Goal: Task Accomplishment & Management: Complete application form

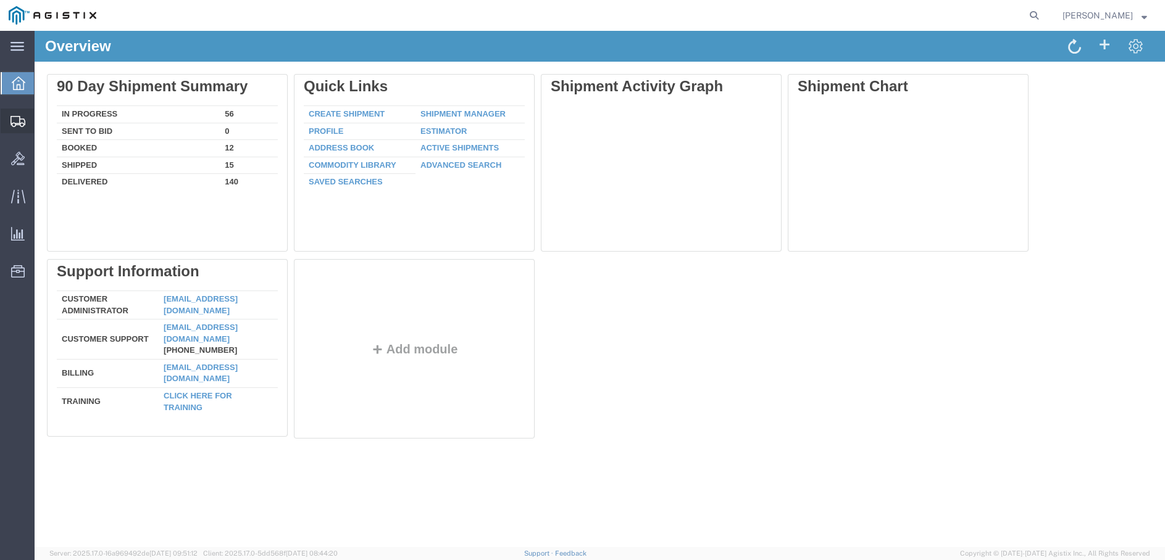
click at [0, 0] on span "Create Shipment" at bounding box center [0, 0] width 0 height 0
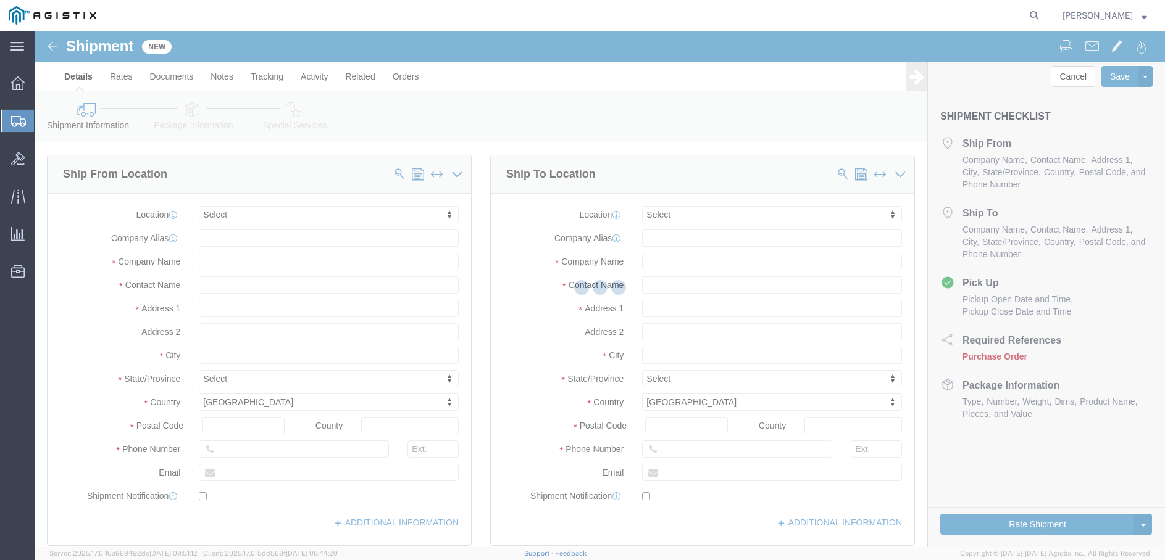
select select
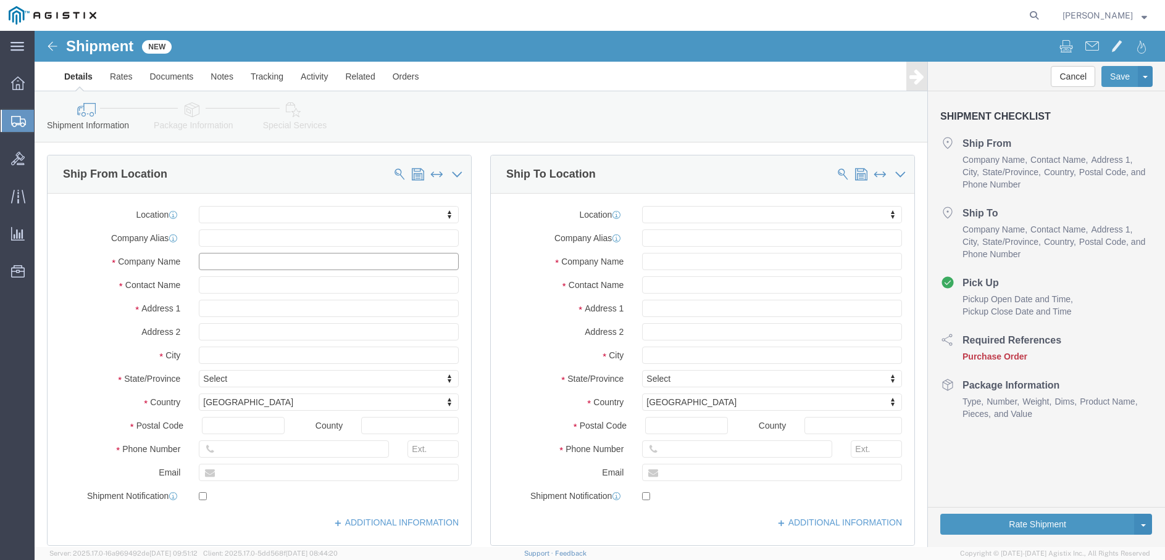
click input "text"
type input "USBICES-X"
click input "text"
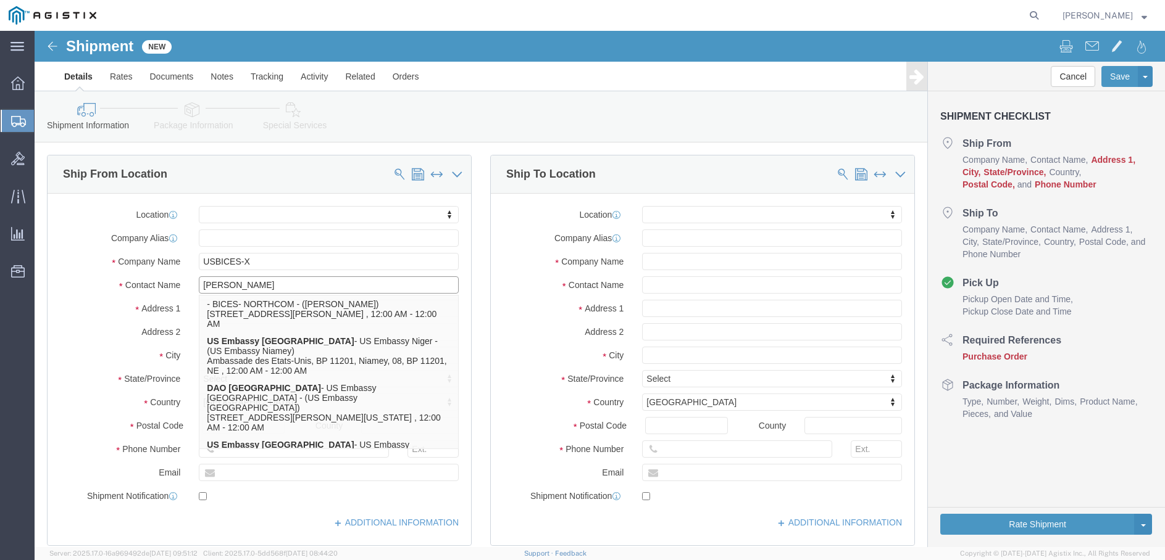
type input "[PERSON_NAME]"
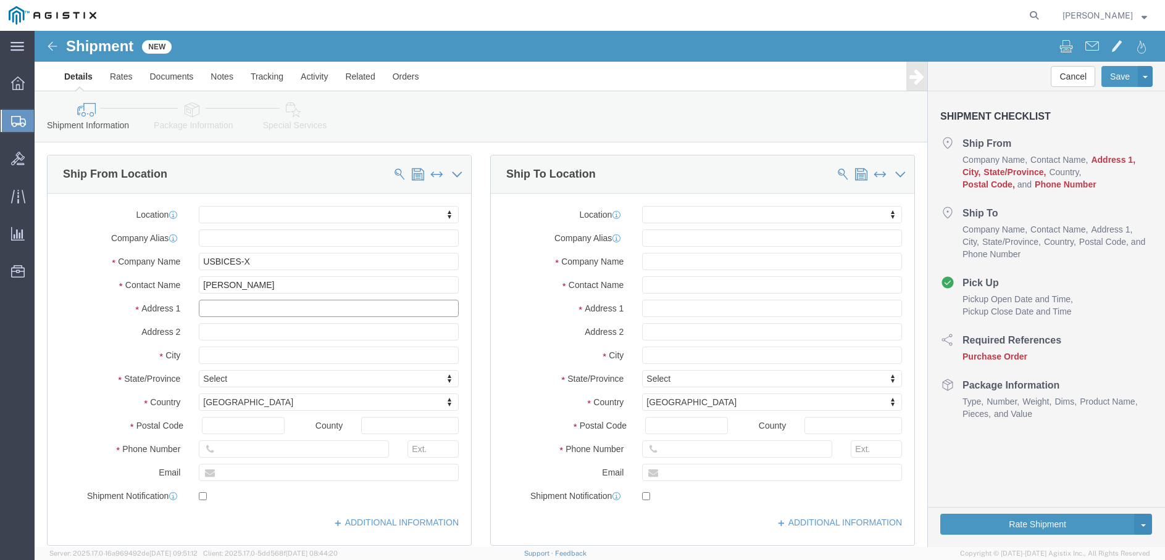
click input "text"
type input "1908 Aerotech Dr"
click input "text"
type input "Suite 180"
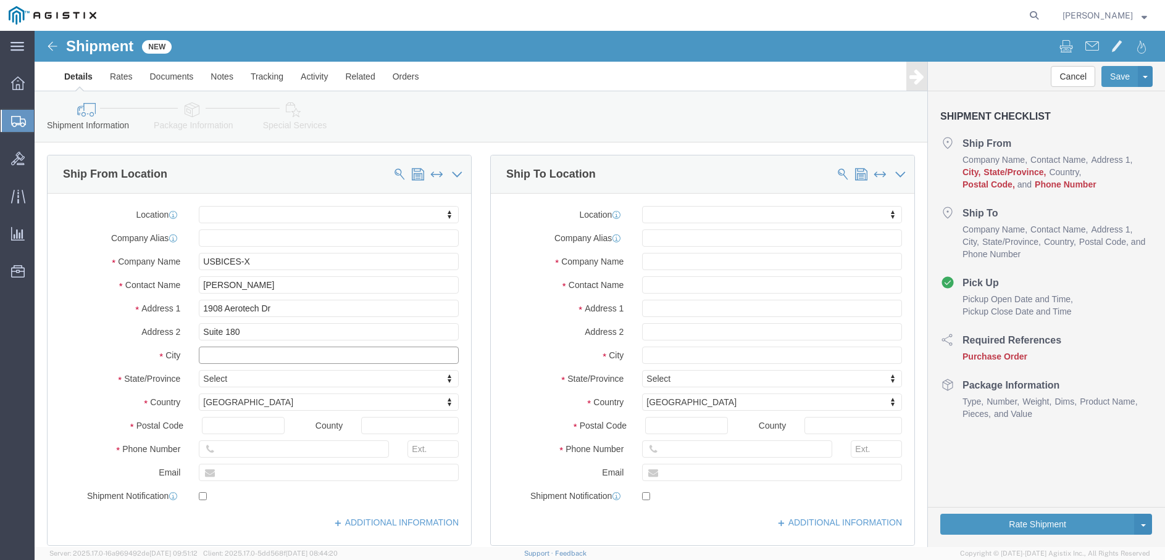
click input "text"
type input "[US_STATE][GEOGRAPHIC_DATA]"
click body "Shipment New Details Rates Documents Notes Tracking Activity Related Orders Can…"
click input "text"
type input "80916"
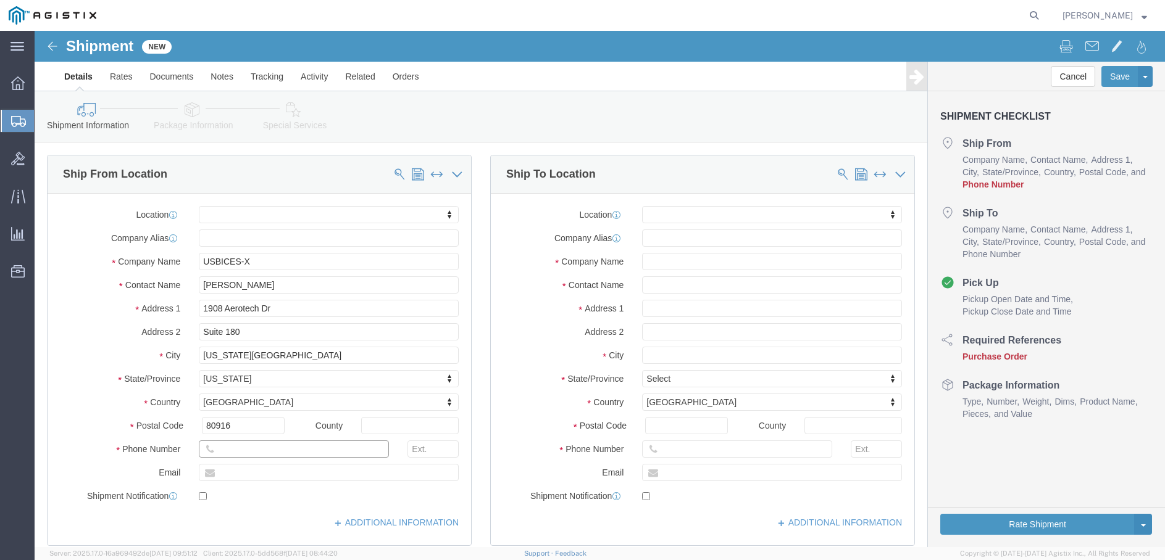
click input "text"
type input "[PHONE_NUMBER]"
click input "text"
type input "[PERSON_NAME][EMAIL_ADDRESS][PERSON_NAME][DOMAIN_NAME]"
click input "checkbox"
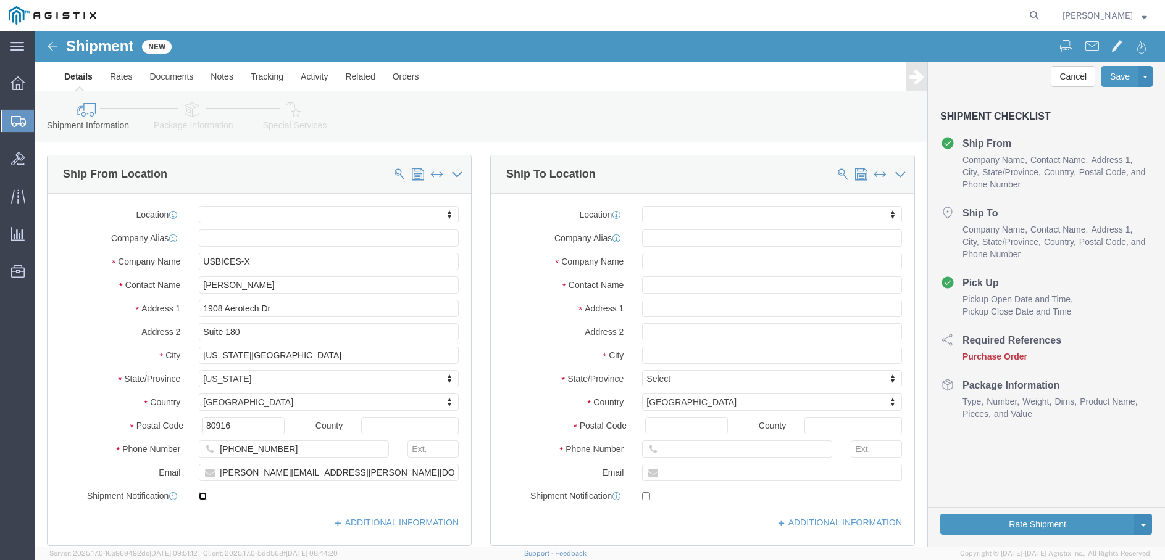
click input "checkbox"
checkbox input "true"
click input "text"
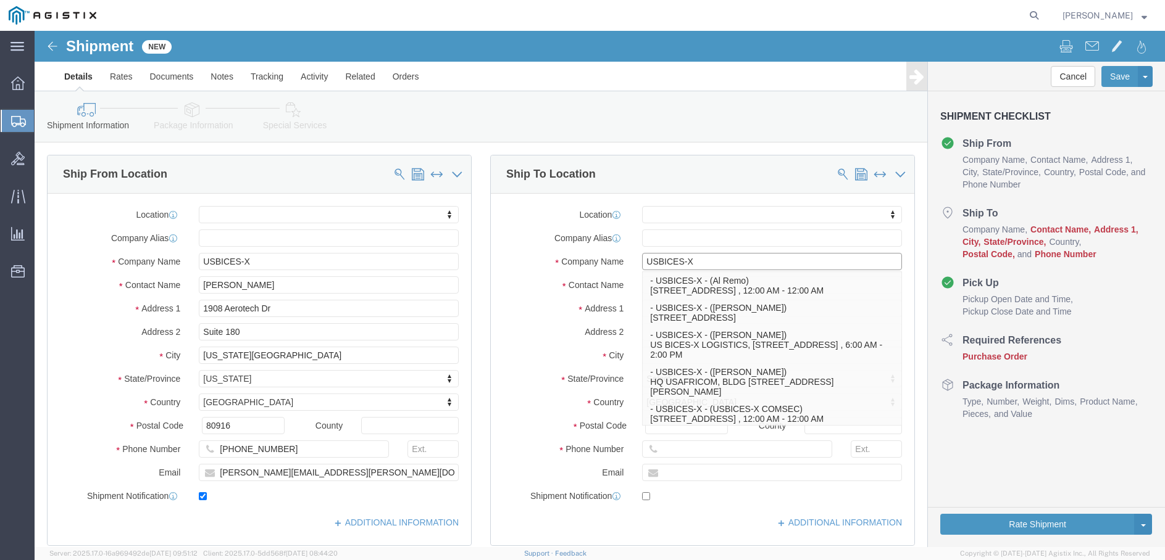
scroll to position [123, 0]
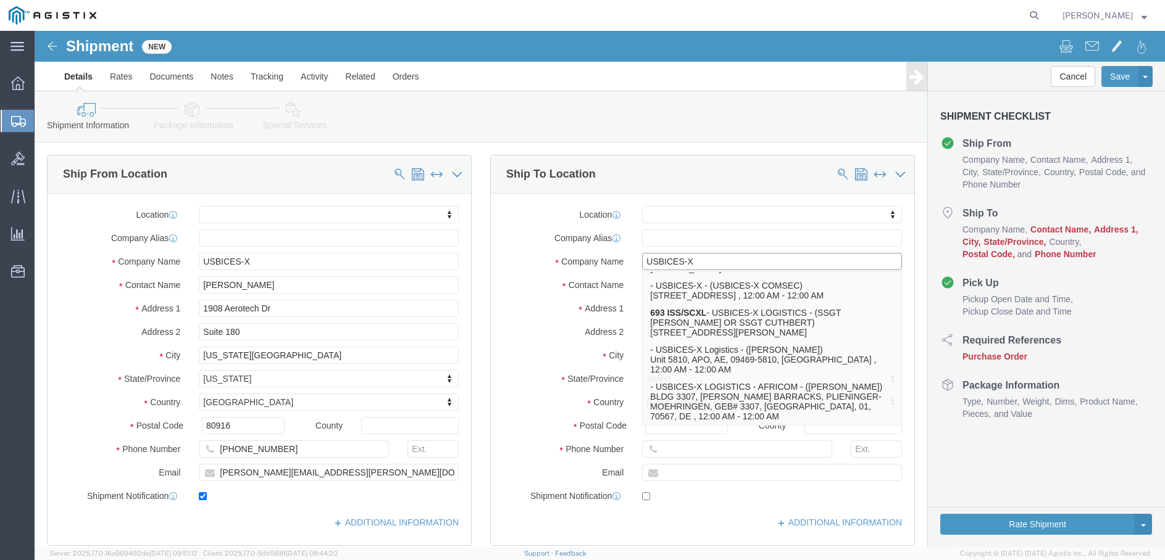
type input "USBICES-X"
click div "Location My Profile Location Master Location [GEOGRAPHIC_DATA] TM [GEOGRAPHIC_D…"
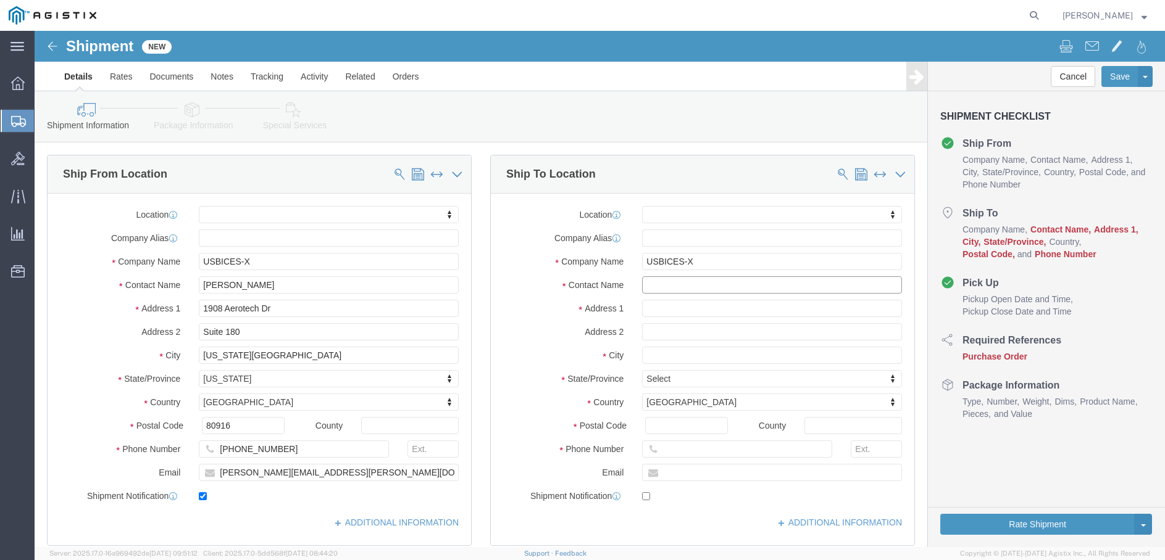
click input "text"
type input "USBICES-X"
drag, startPoint x: 670, startPoint y: 250, endPoint x: 583, endPoint y: 257, distance: 87.9
click div "Contact Name USBICES-X USBICES-X - USBICES-X - (USBICES-X COMSEC) [STREET_ADDRE…"
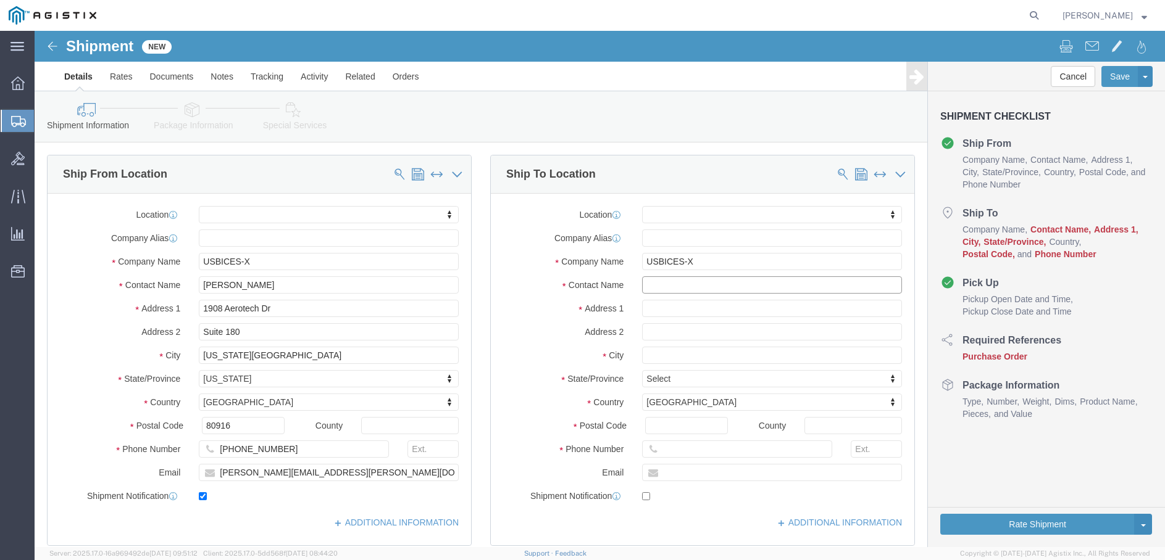
click input "text"
type input "[PERSON_NAME]"
click input "text"
type input "[STREET_ADDRESS][PERSON_NAME]"
click input "text"
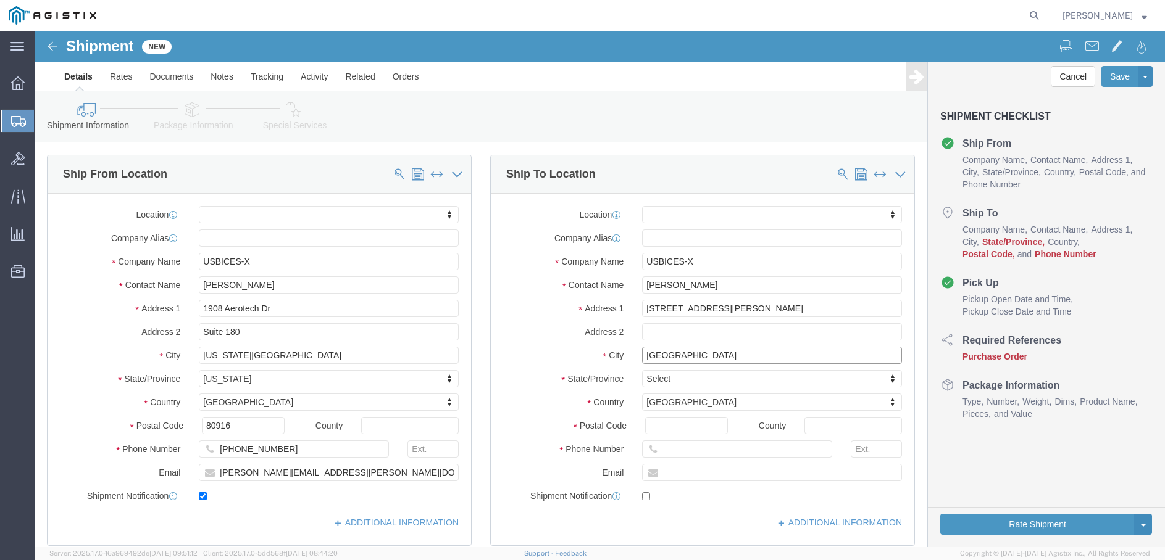
type input "[GEOGRAPHIC_DATA]"
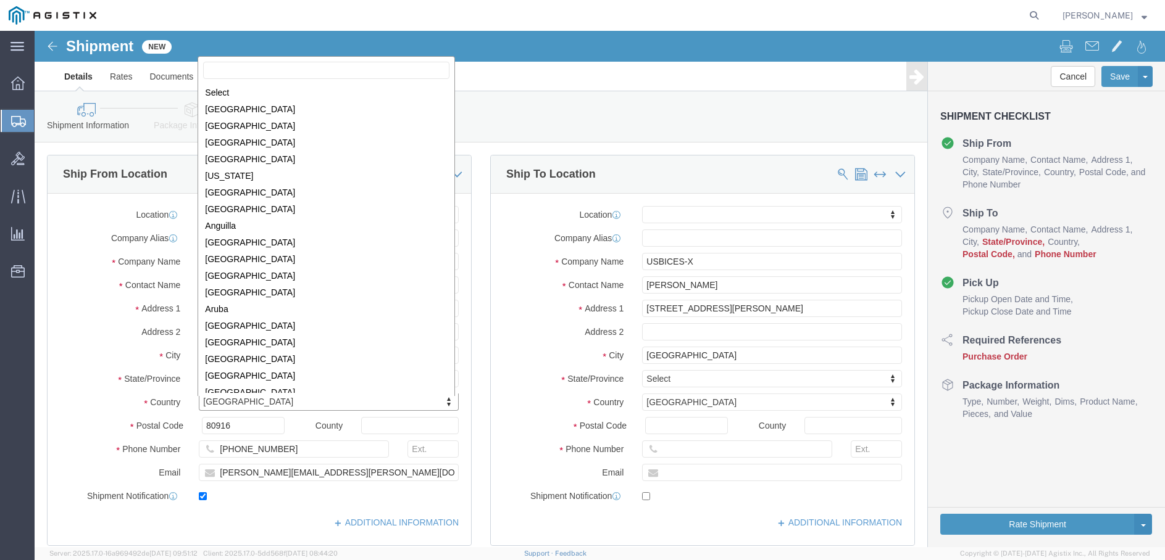
click body "Shipment New Details Rates Documents Notes Tracking Activity Related Orders Can…"
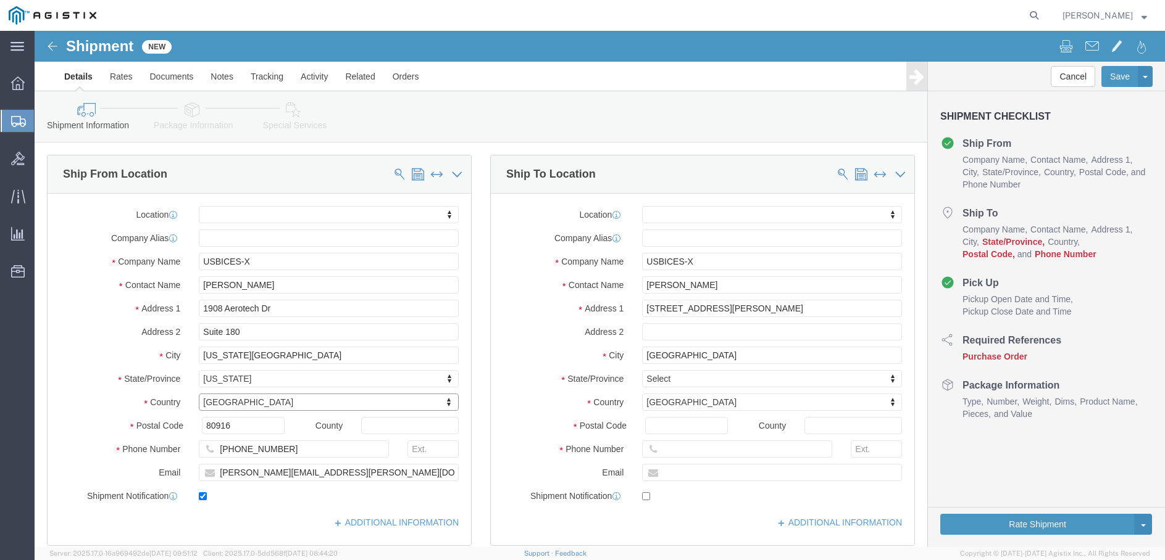
click body "Shipment New Details Rates Documents Notes Tracking Activity Related Orders Can…"
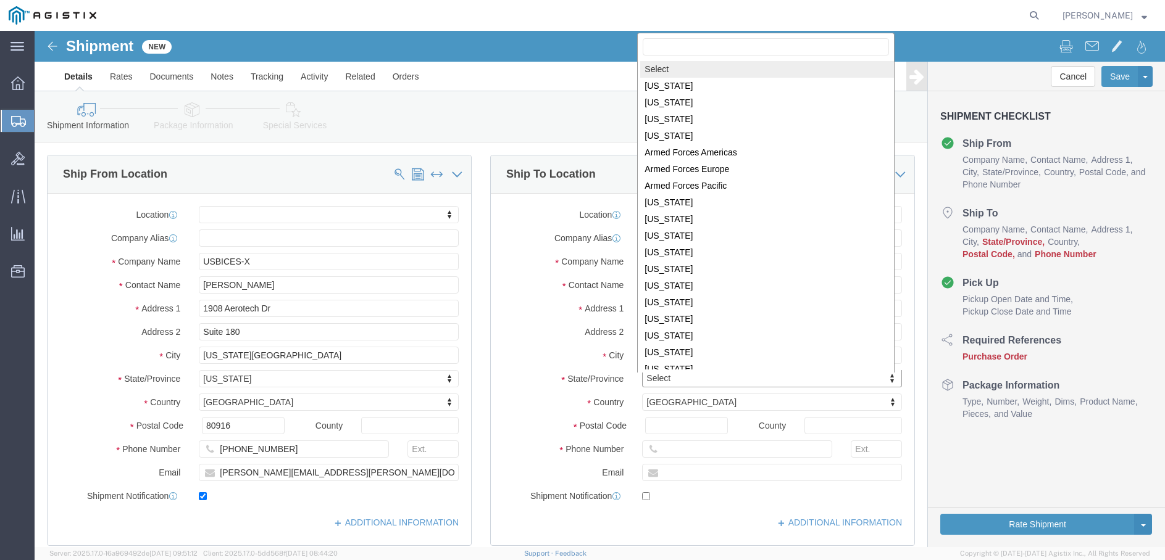
click body "Shipment New Details Rates Documents Notes Tracking Activity Related Orders Can…"
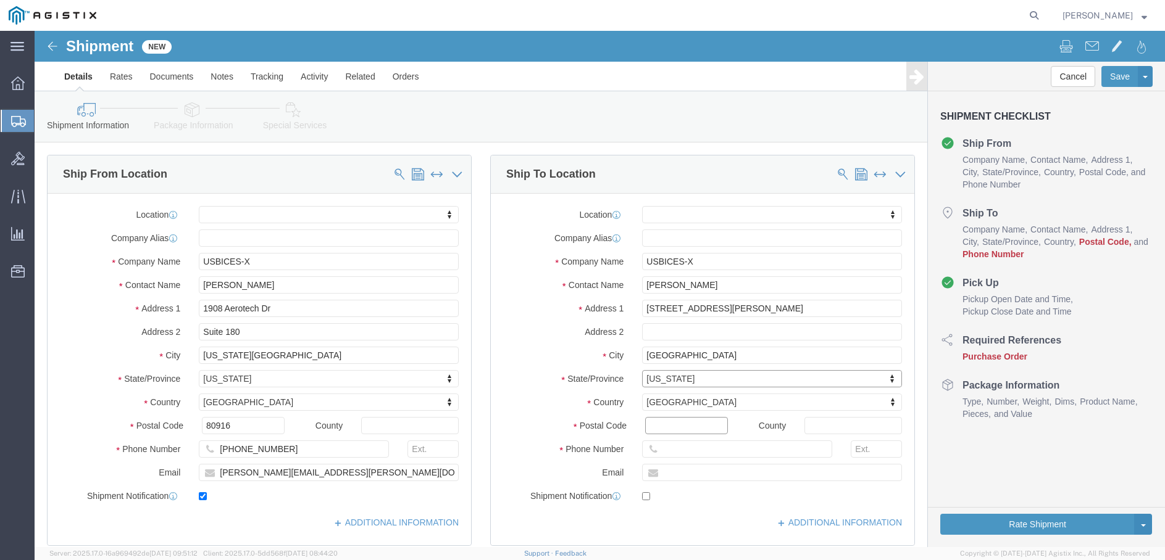
click input "Postal Code"
type input "22180"
click input "[PERSON_NAME]"
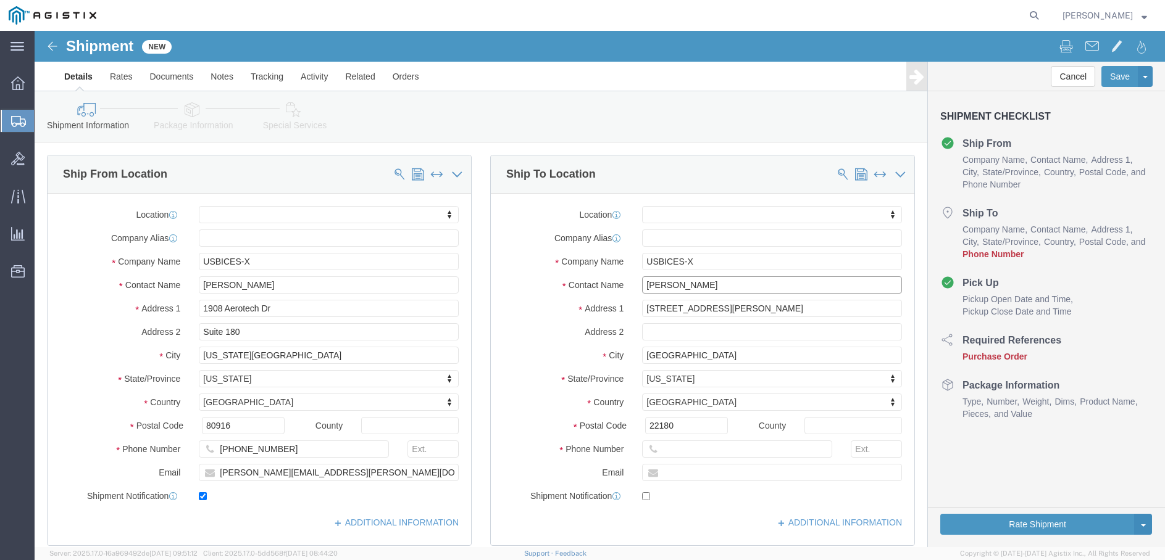
click input "[PERSON_NAME]"
type input "[PERSON_NAME]"
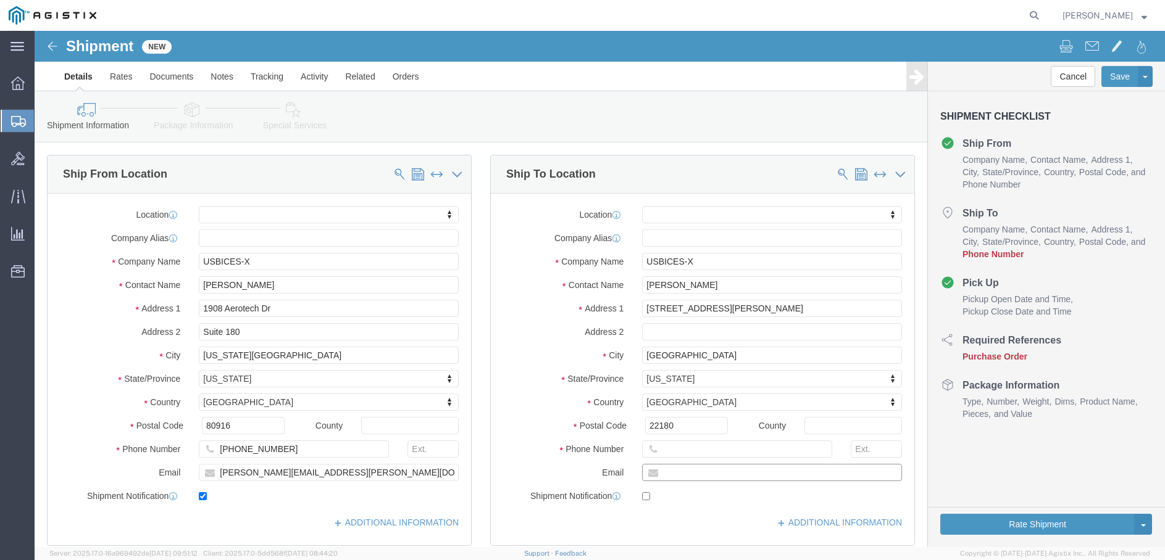
click input "text"
type input "[PERSON_NAME][EMAIL_ADDRESS][DOMAIN_NAME]"
click input "text"
click input "910"
type input "[PHONE_NUMBER]"
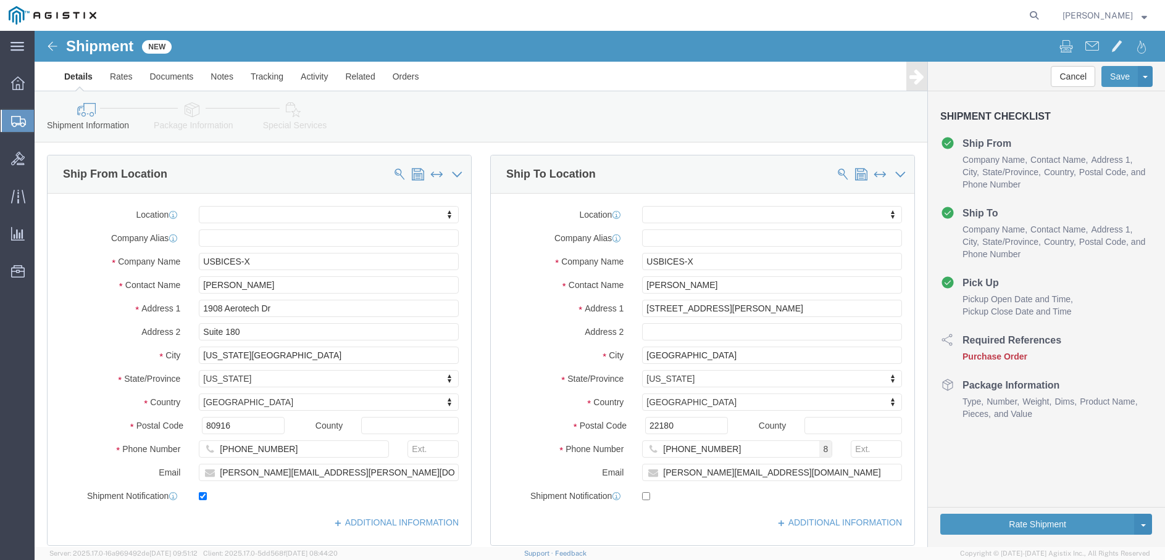
click div "[DATE] 8:00 AM"
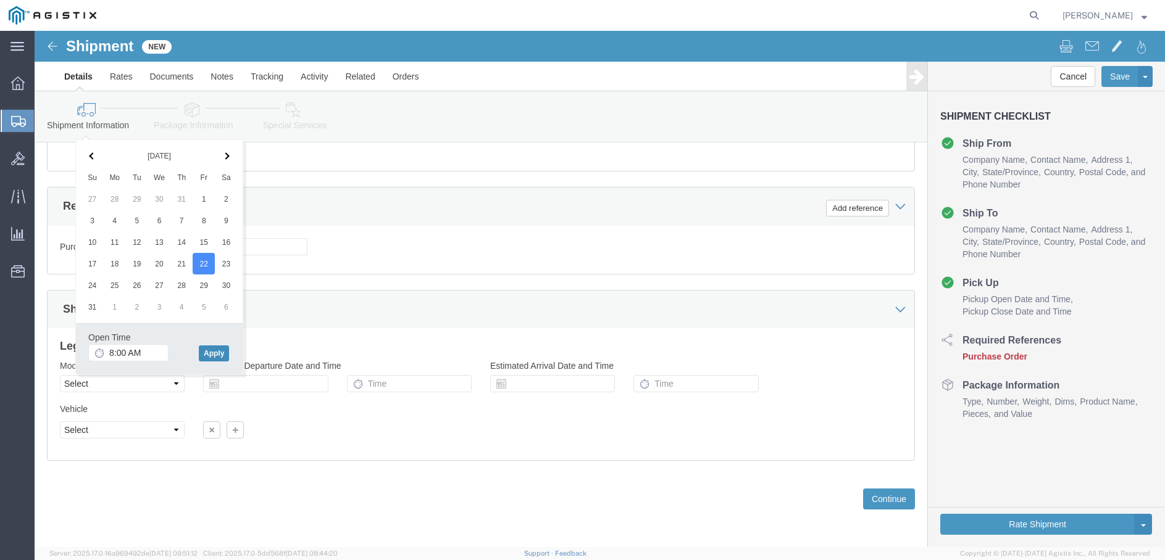
click button "Apply"
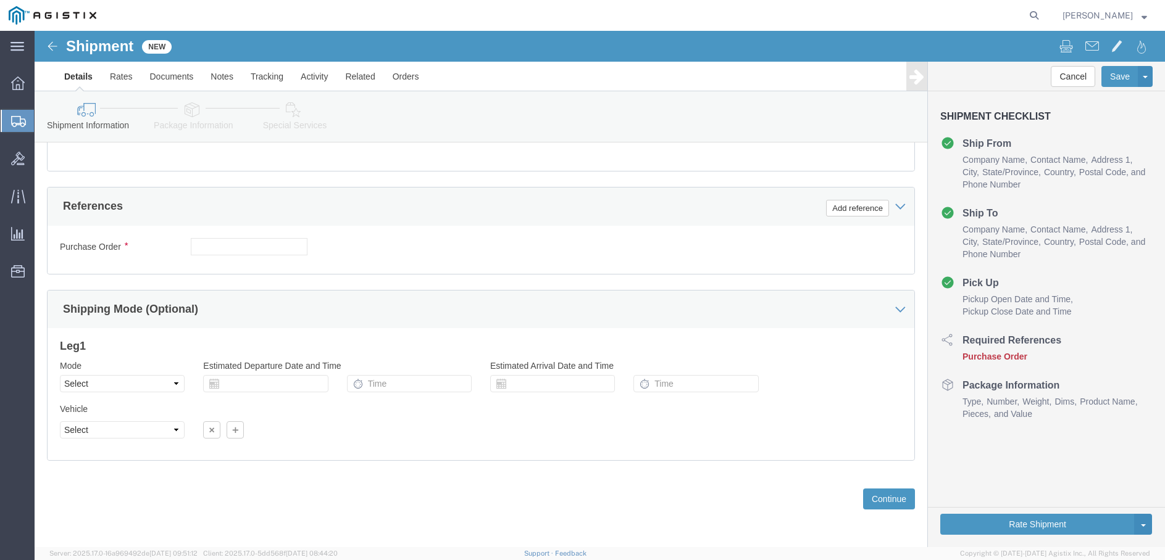
scroll to position [617, 0]
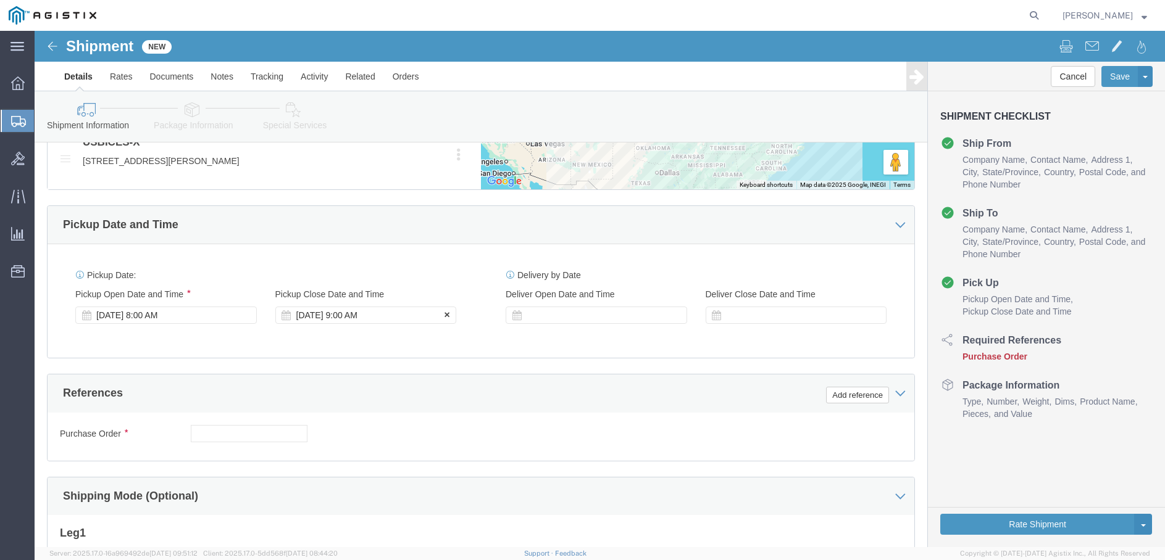
click div "[DATE] 9:00 AM"
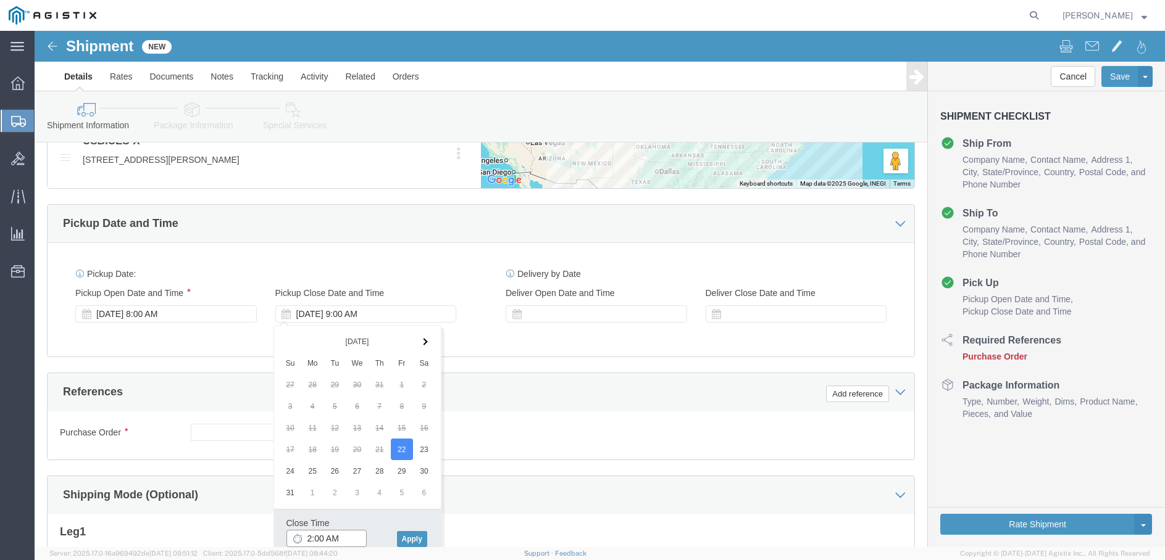
click input "2:00 AM"
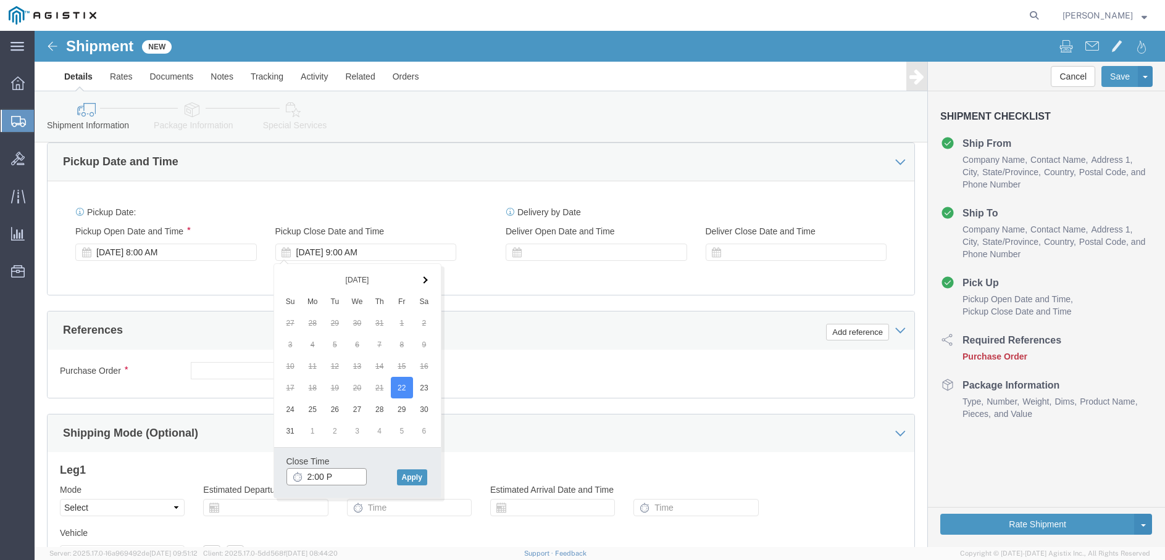
type input "2:00 PM"
click button "Apply"
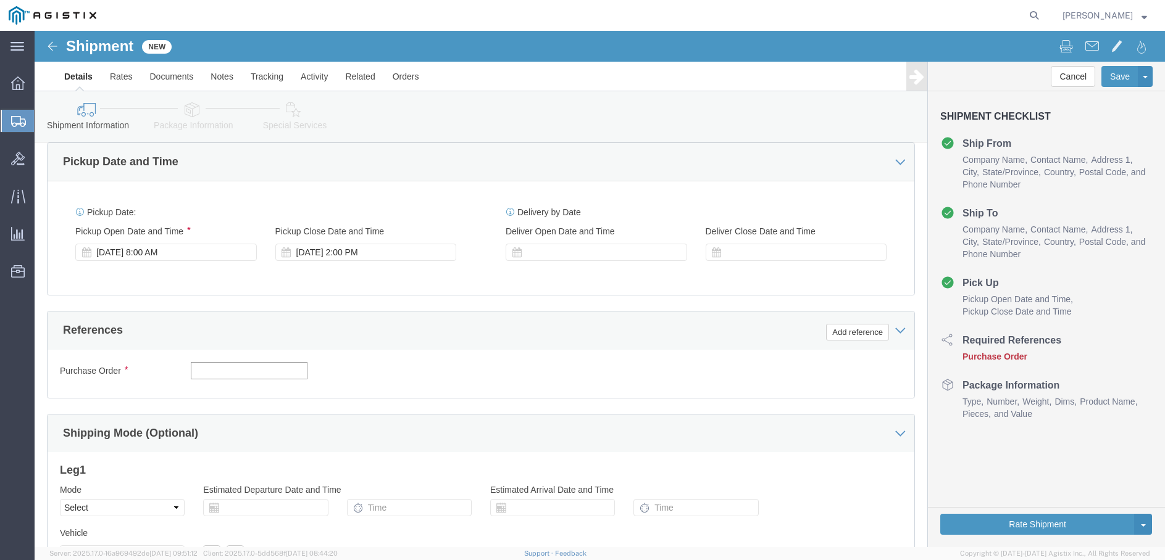
click input "text"
type input "N/A"
select select "LTL"
click icon
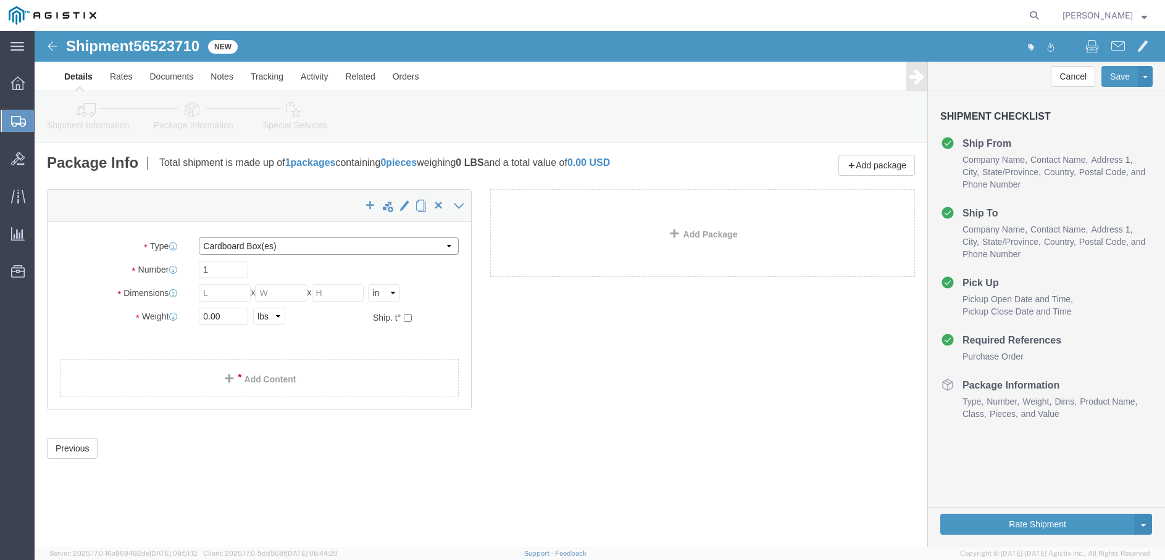
select select "PSNS"
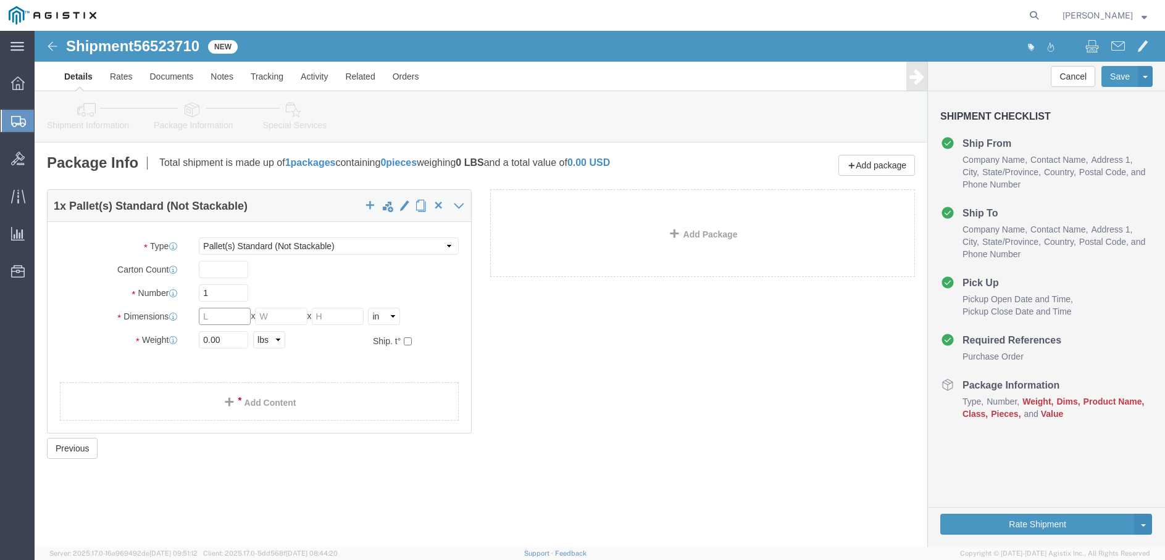
click input "text"
type input "44"
type input "33"
type input "35"
click input "0.00"
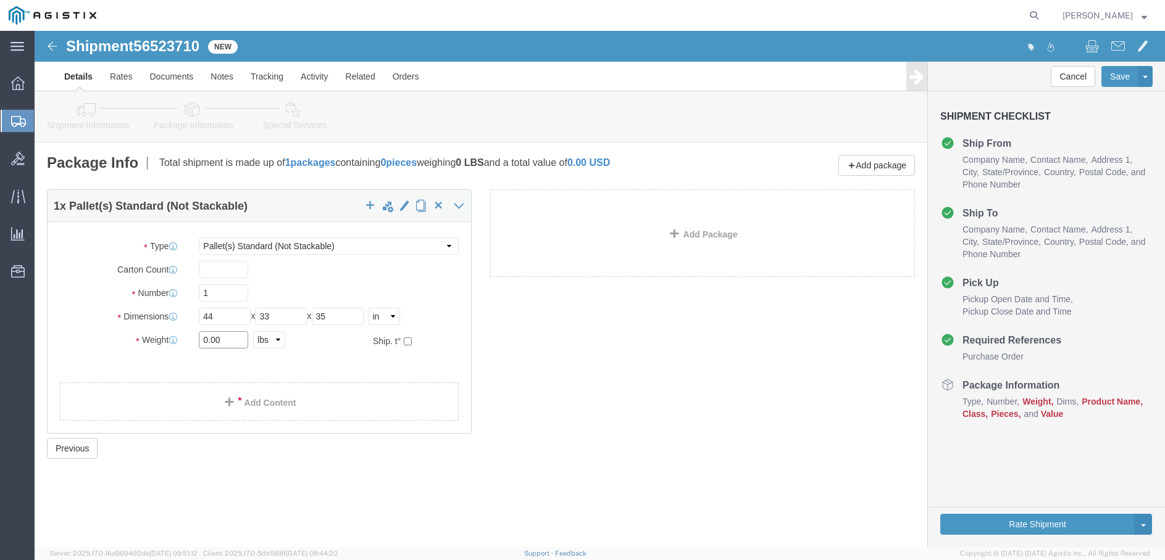
click input "0.00"
type input "200"
click link "Add Content"
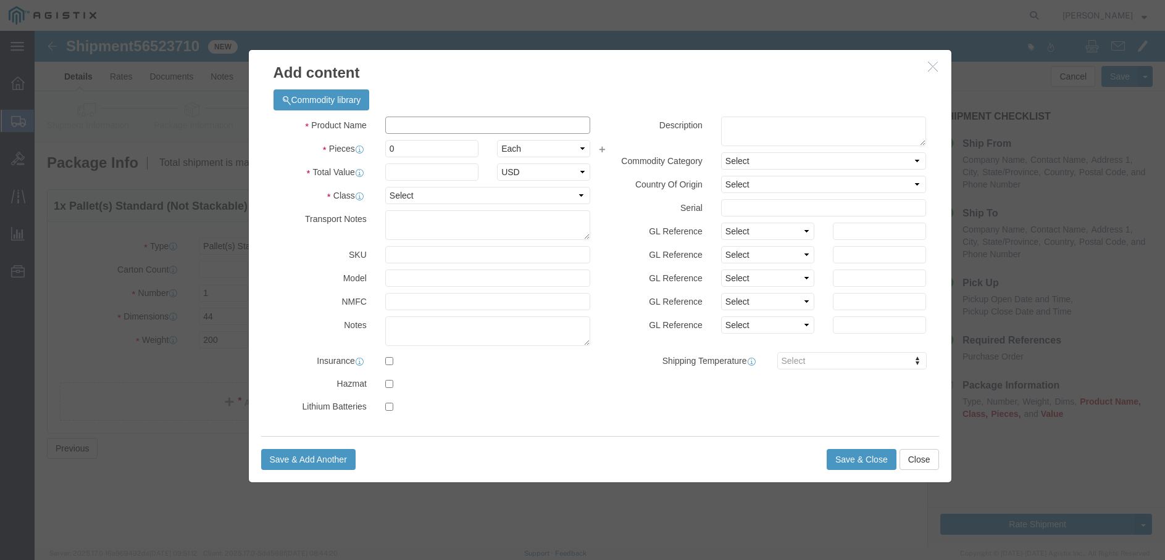
click input "text"
type input "CISCO R"
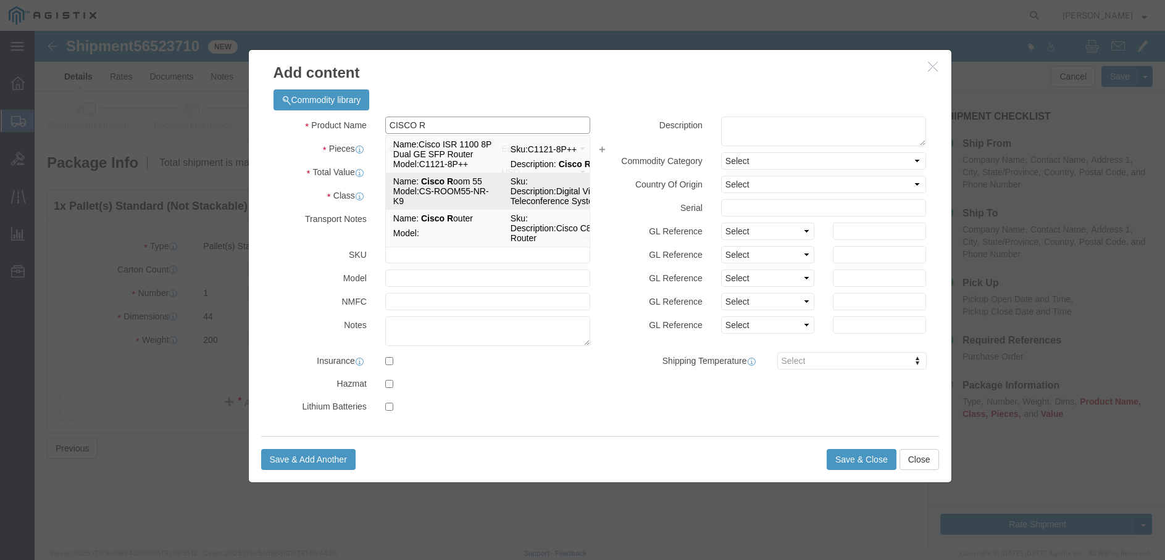
click td "Model: CS-ROOM55-NR-K9"
type input "1"
type input "10412.63"
select select "USD"
select select "92.5"
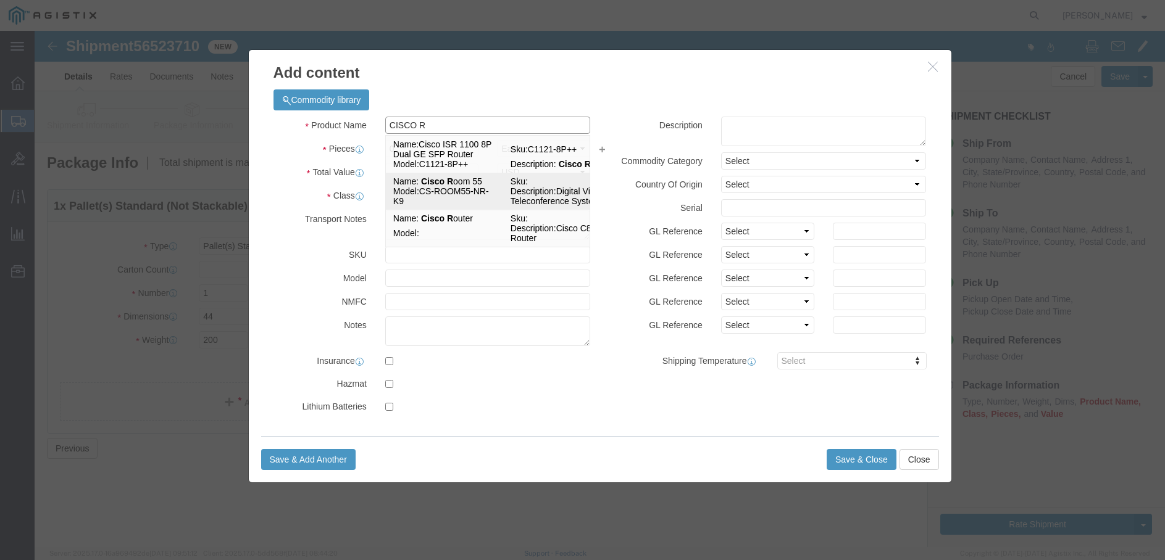
type input "Cisco Room 55"
type input "CS-ROOM55-NR-K9"
type textarea "Digital Video Teleconference System"
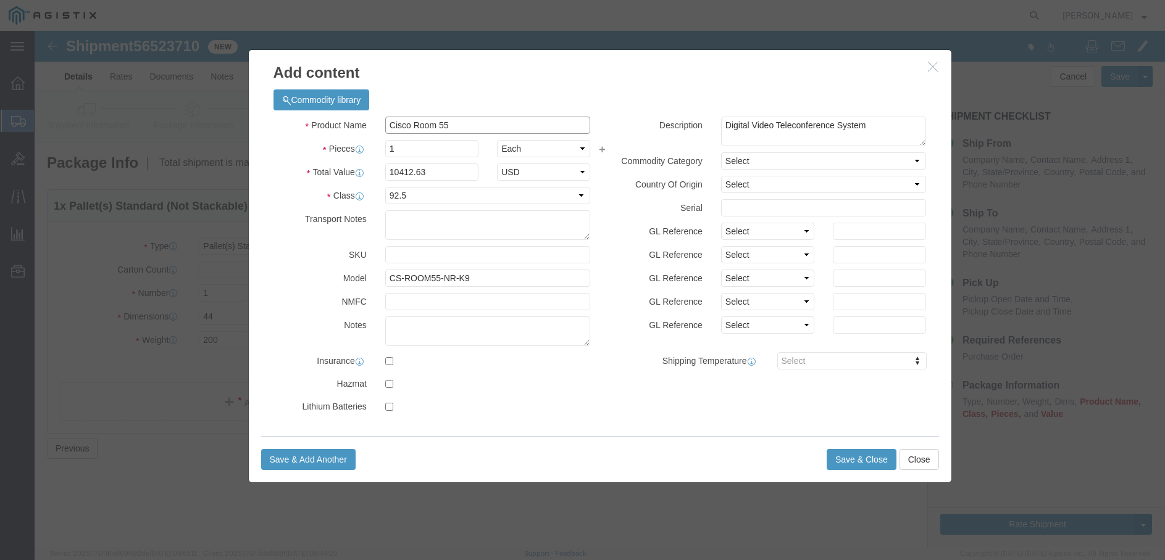
type input "Cisco Room 55"
click input "1"
type input "1"
click textarea
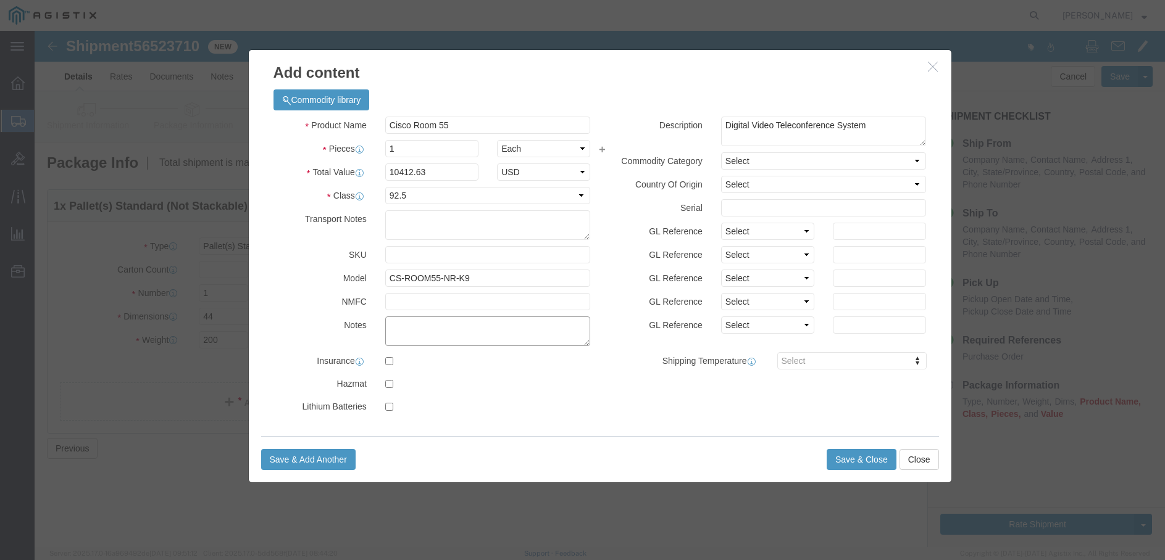
type textarea "a"
type textarea "ASSET TAG: 025793"
click input "text"
type input "FCZ2303F01F"
click input "Cisco Room 55"
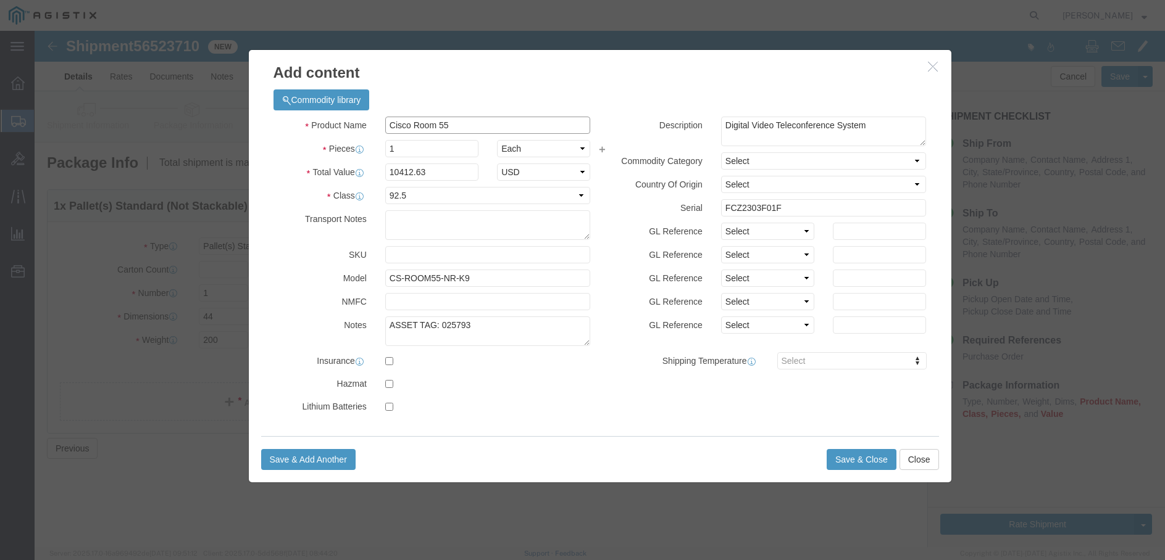
click input "Cisco Room 55"
click button "Save & Close"
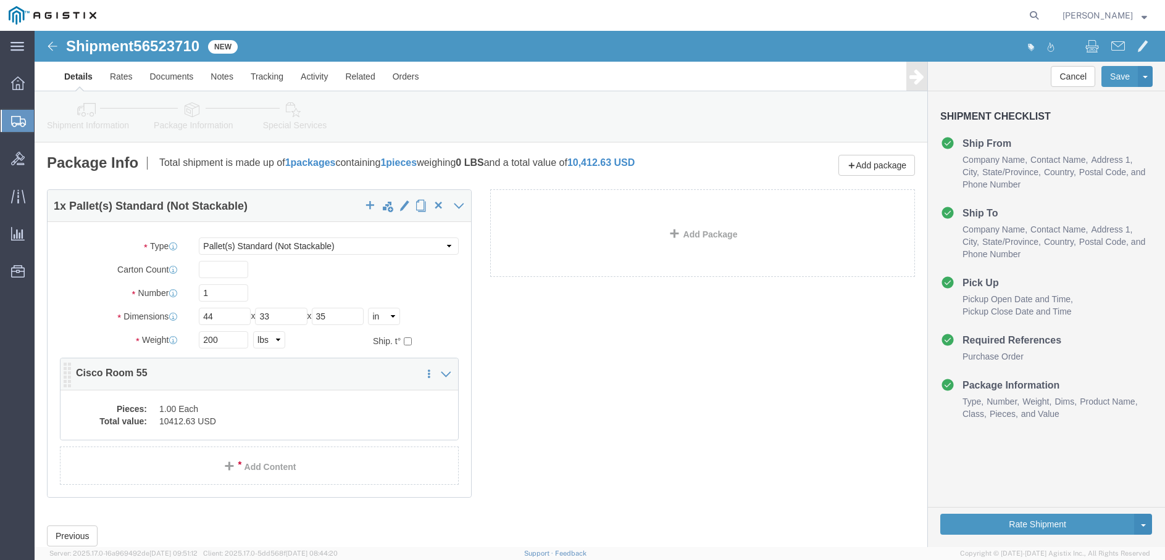
click dd "1.00 Each"
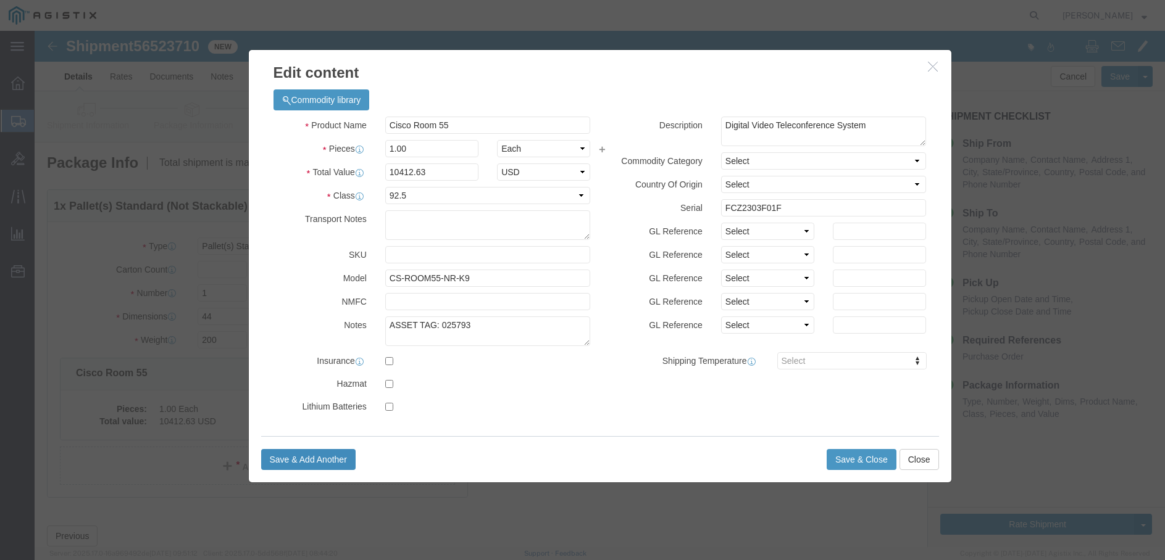
click button "Save & Add Another"
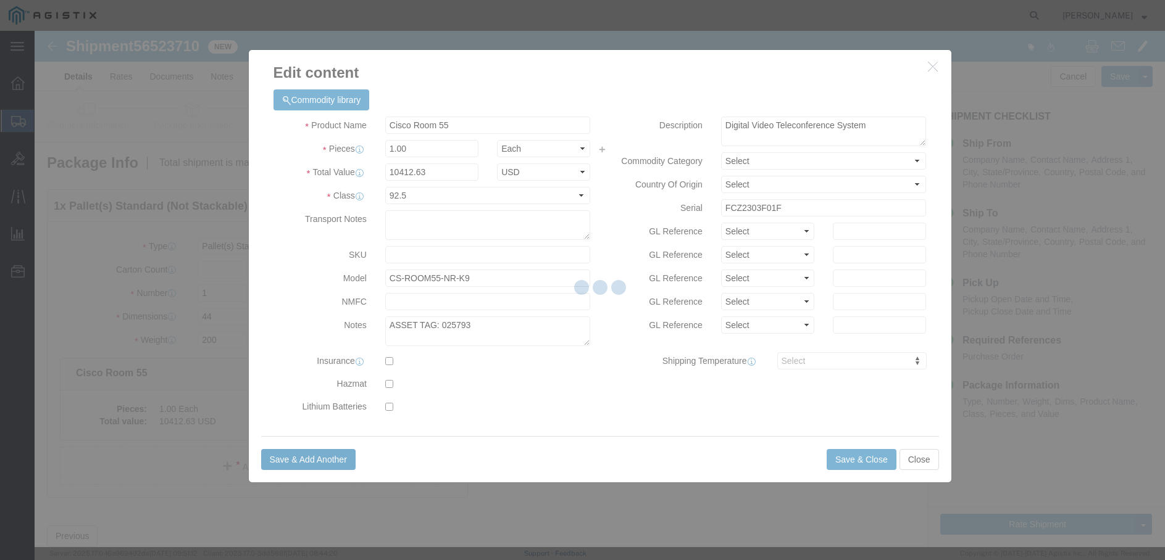
select select "EA"
select select
select select "USD"
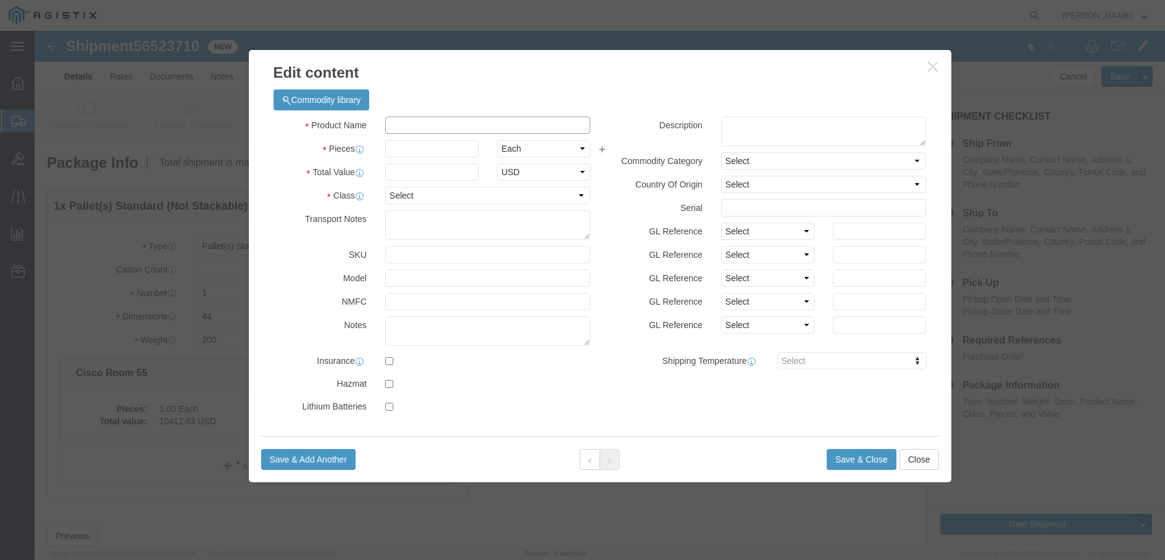
click input "text"
paste input "Cisco Room 55"
type input "Cisco Room"
click span "Name:"
type input "1"
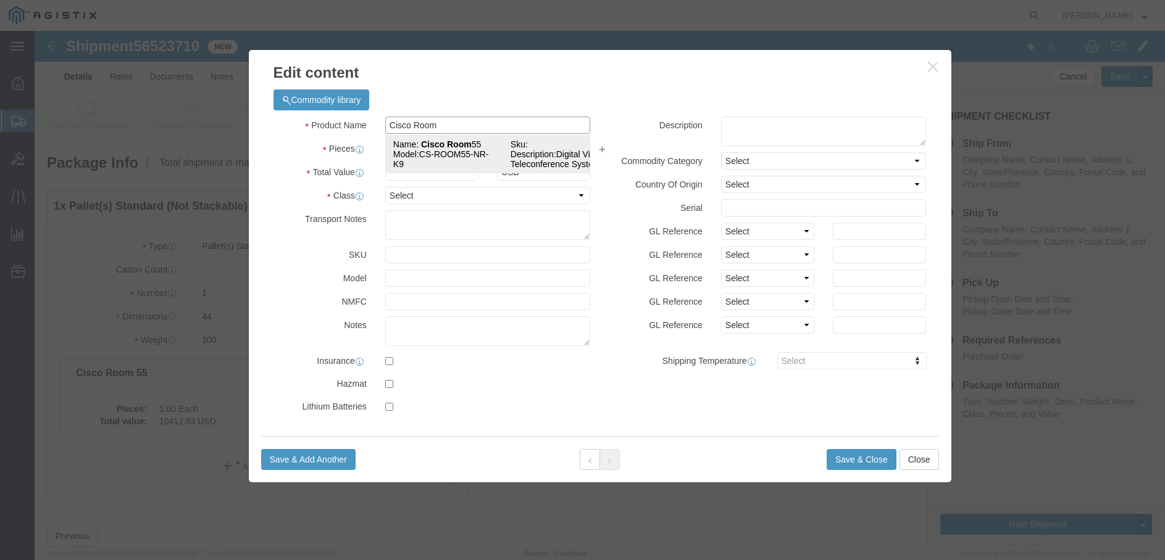
type input "10412.63"
select select "92.5"
type input "Cisco Room 55"
type input "CS-ROOM55-NR-K9"
type textarea "Digital Video Teleconference System"
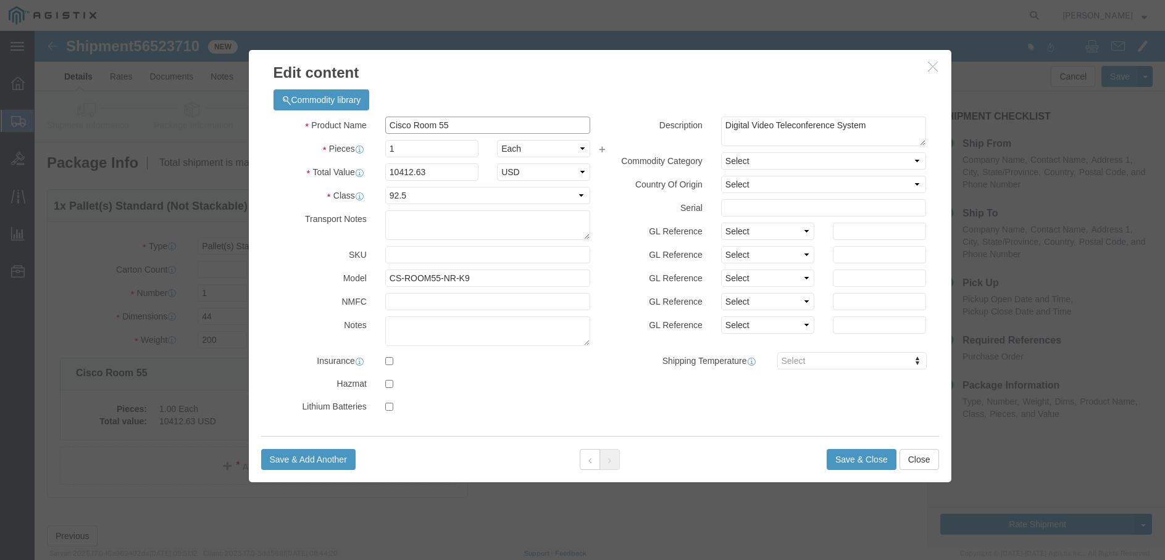
type input "Cisco Room 55"
click textarea "ASSET TAG: 025793"
type textarea "ASSET TAG: 141337"
click input "text"
type input "FCZ2314F03W"
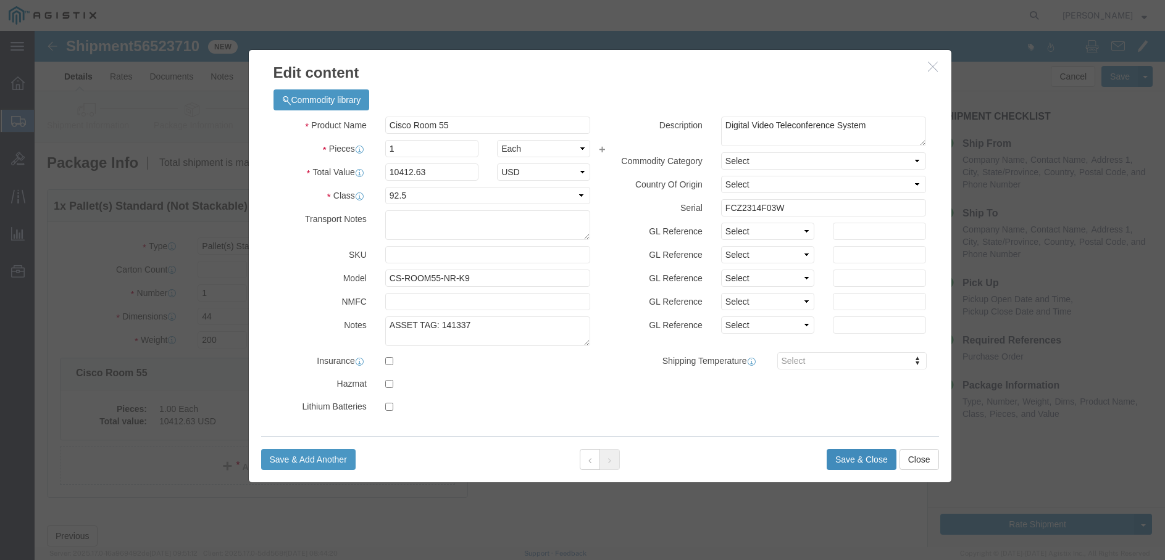
click button "Save & Close"
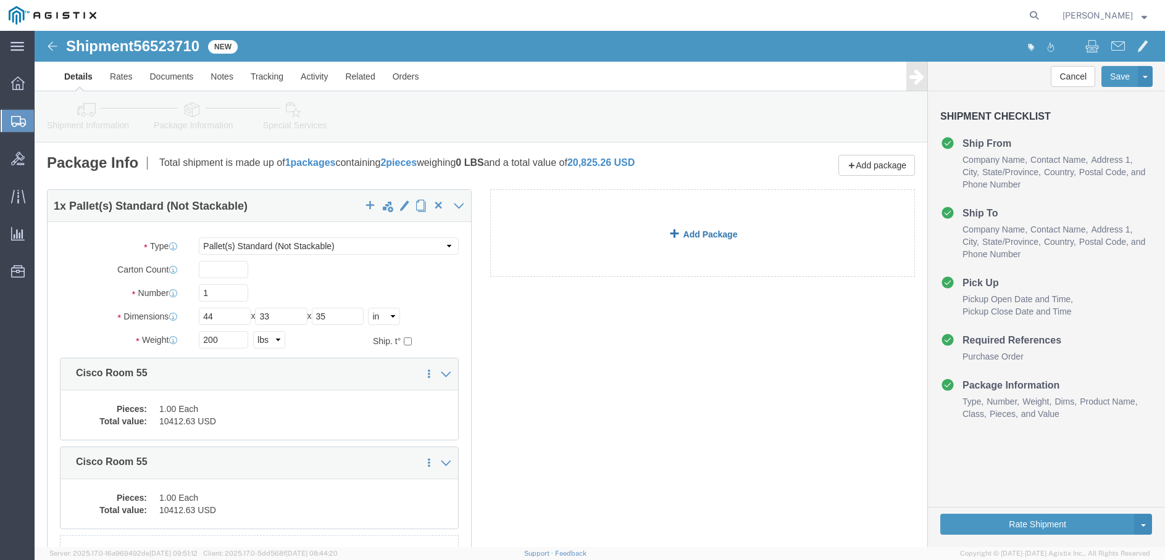
click link "Add Package"
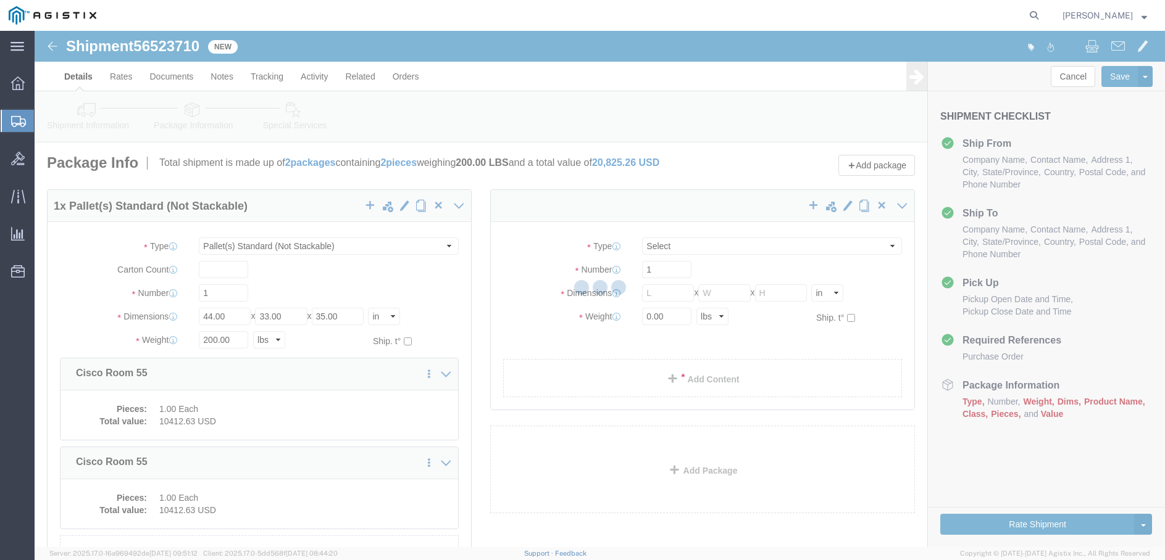
select select "PSNS"
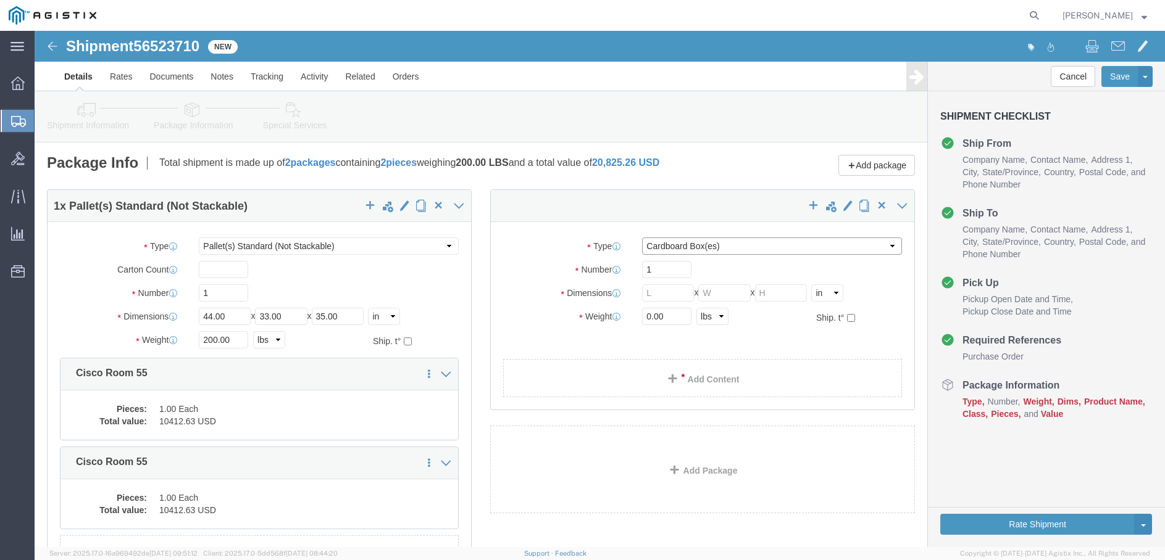
select select "PSNS"
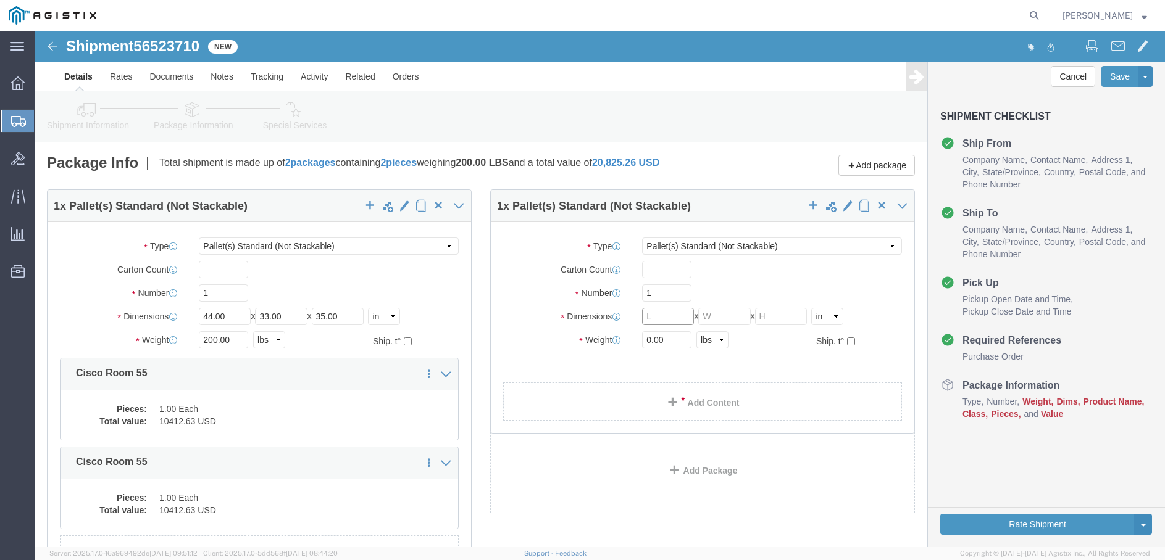
click input "text"
type input "44"
type input "33"
type input "5"
type input "35"
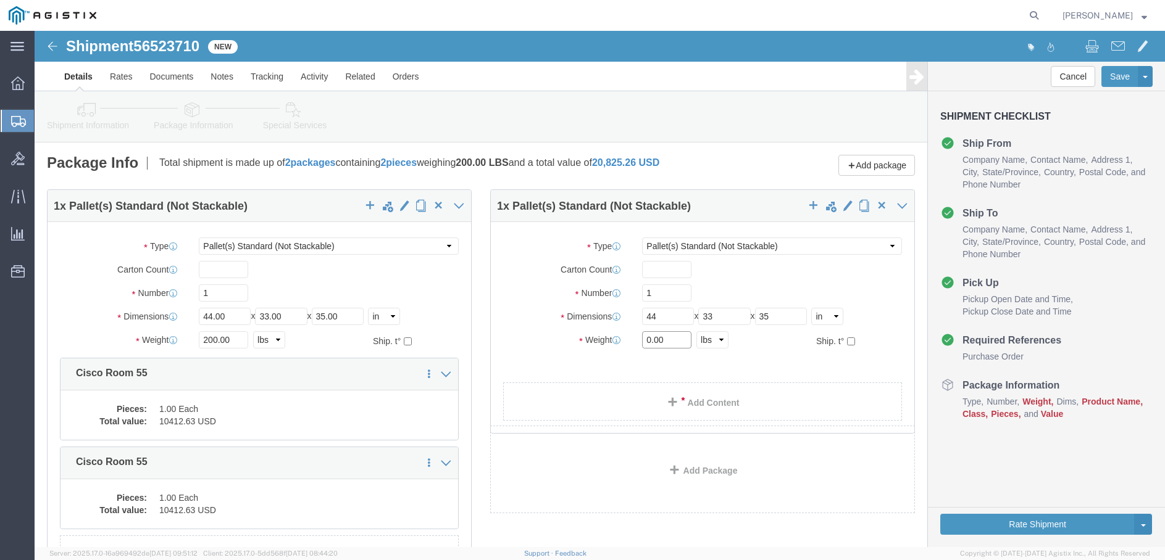
click input "0.00"
type input "200"
click div "Package Type Select Bale(s) Basket(s) Bolt(s) Bottle(s) Buckets Bulk Bundle(s) …"
click link "Add Content"
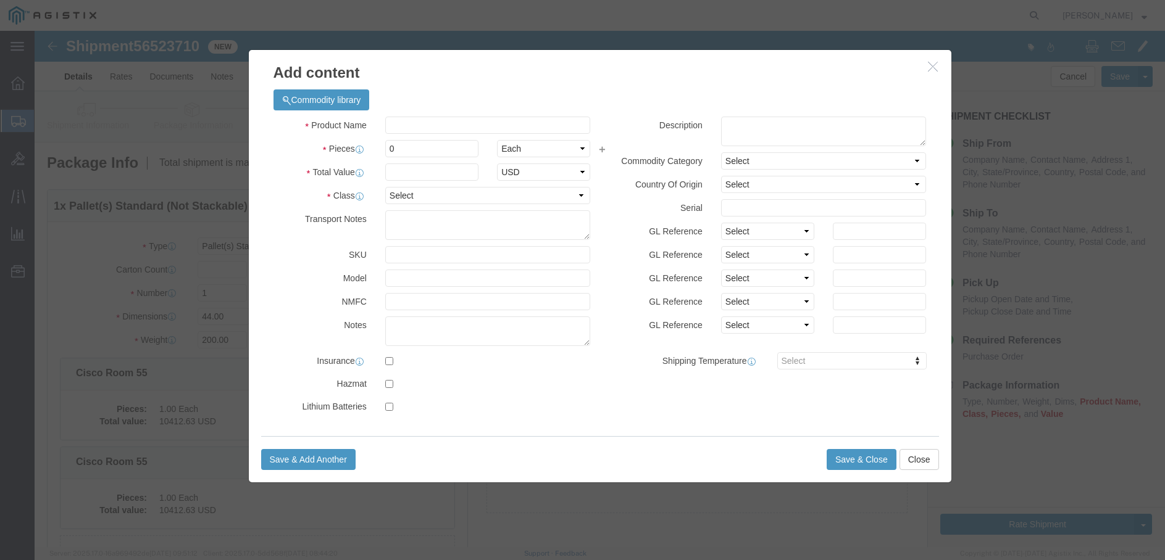
click div "Commodity library"
click input "text"
type input "ROOM"
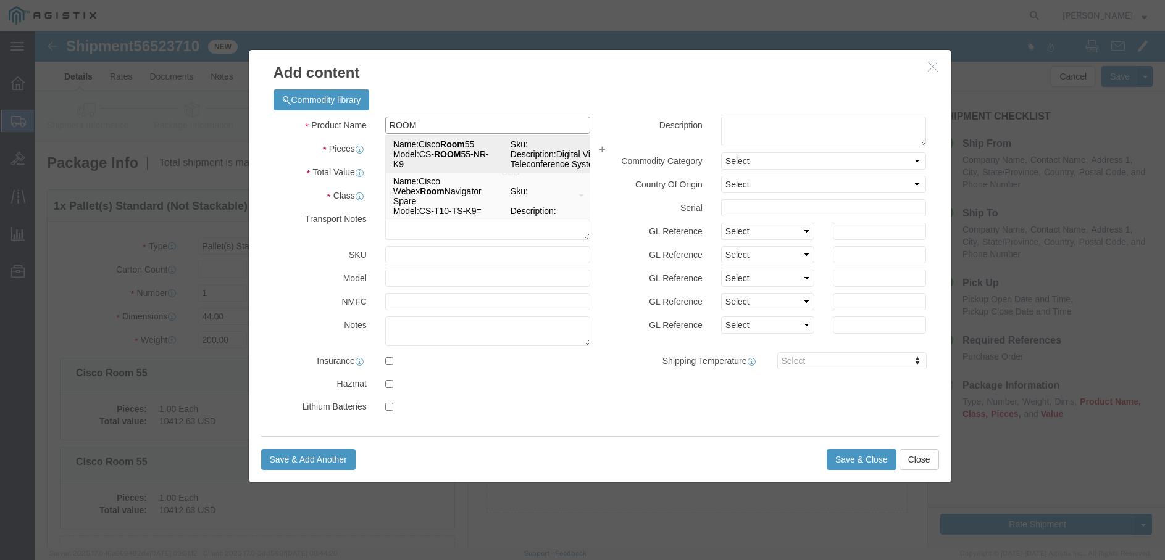
click td "Model: CS- ROOM 55-NR-K9"
type input "1"
type input "10412.63"
select select "USD"
select select "92.5"
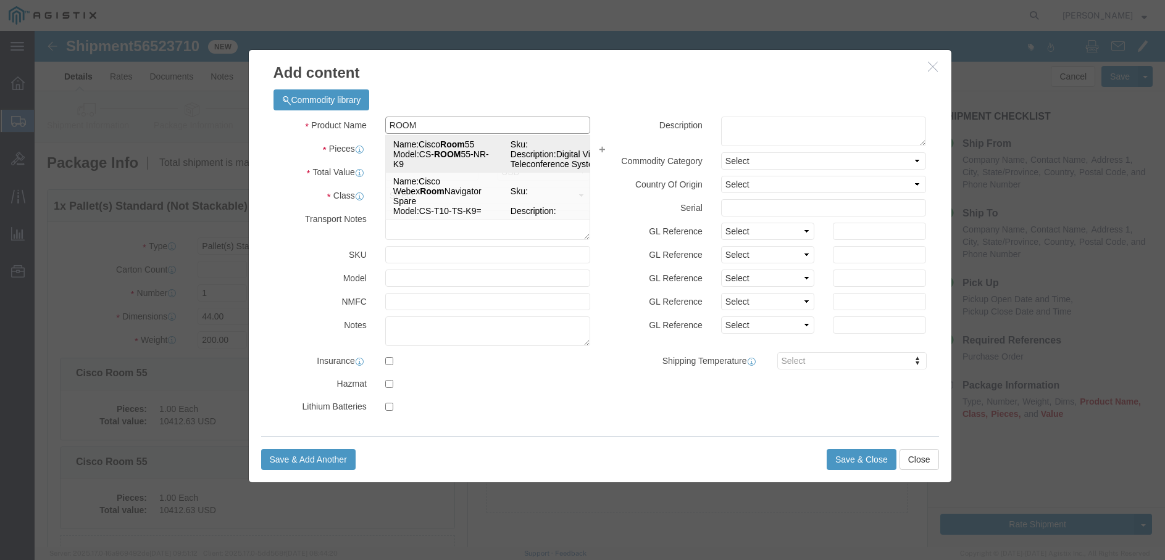
type input "Cisco Room 55"
type input "CS-ROOM55-NR-K9"
type textarea "Digital Video Teleconference System"
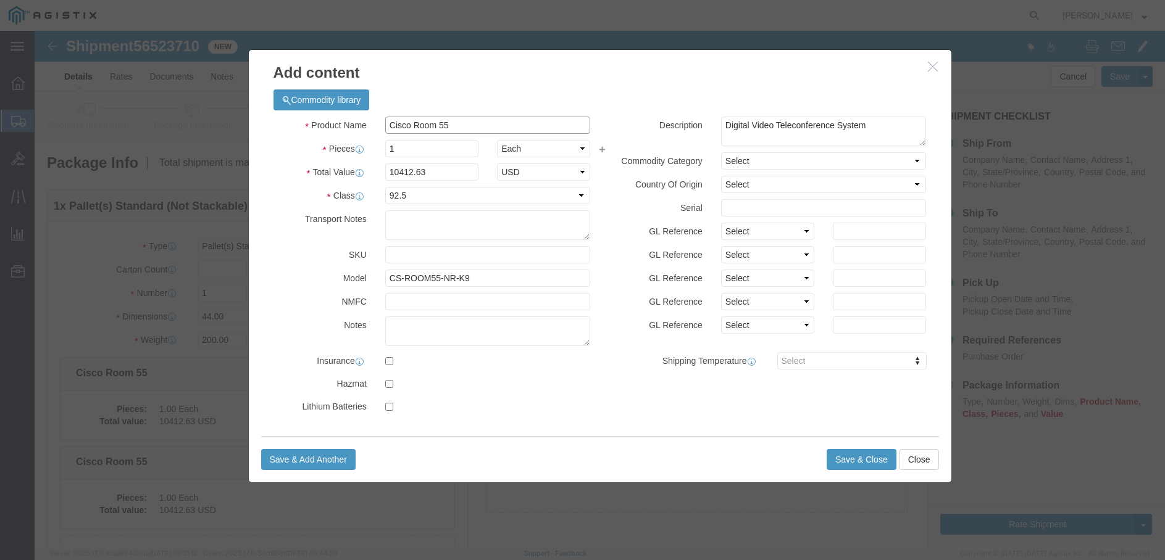
type input "Cisco Room 55"
click textarea
type textarea "ASSET TAG: 025790"
click input "text"
type input "FCZ2303F0IL"
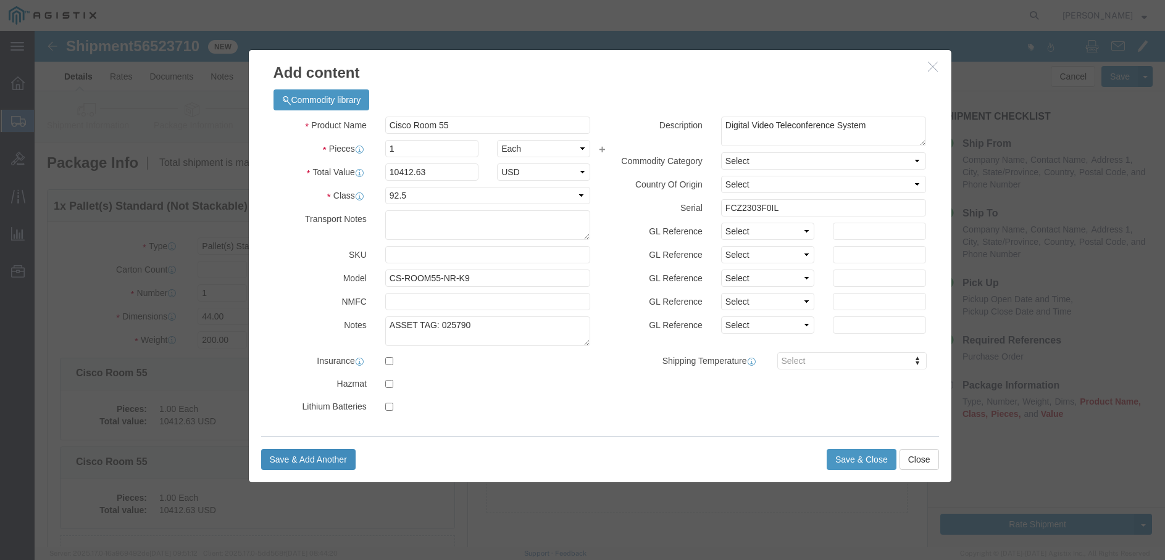
click button "Save & Add Another"
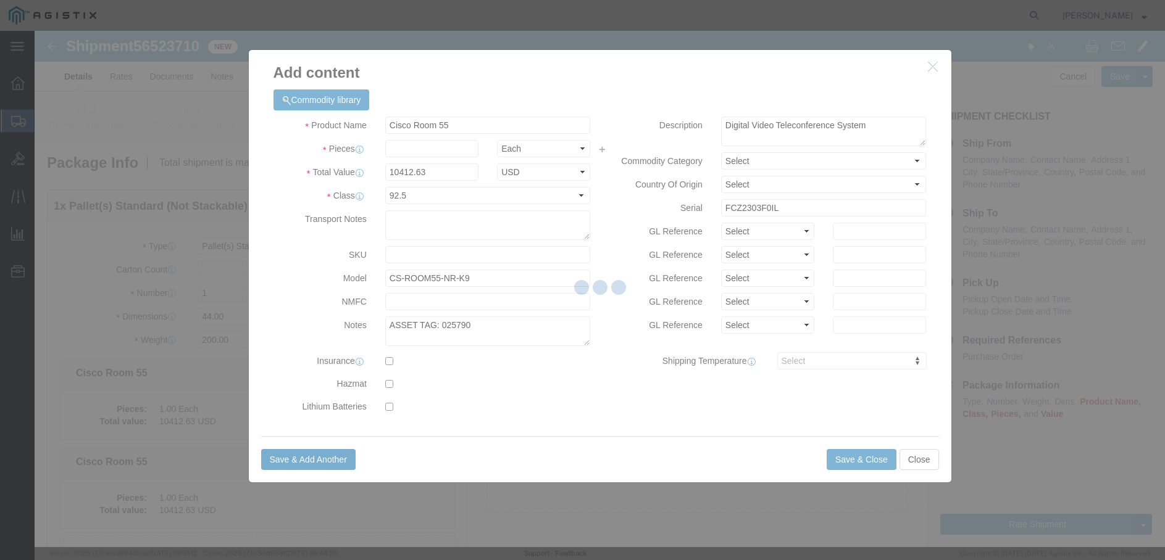
select select "EA"
select select
select select "USD"
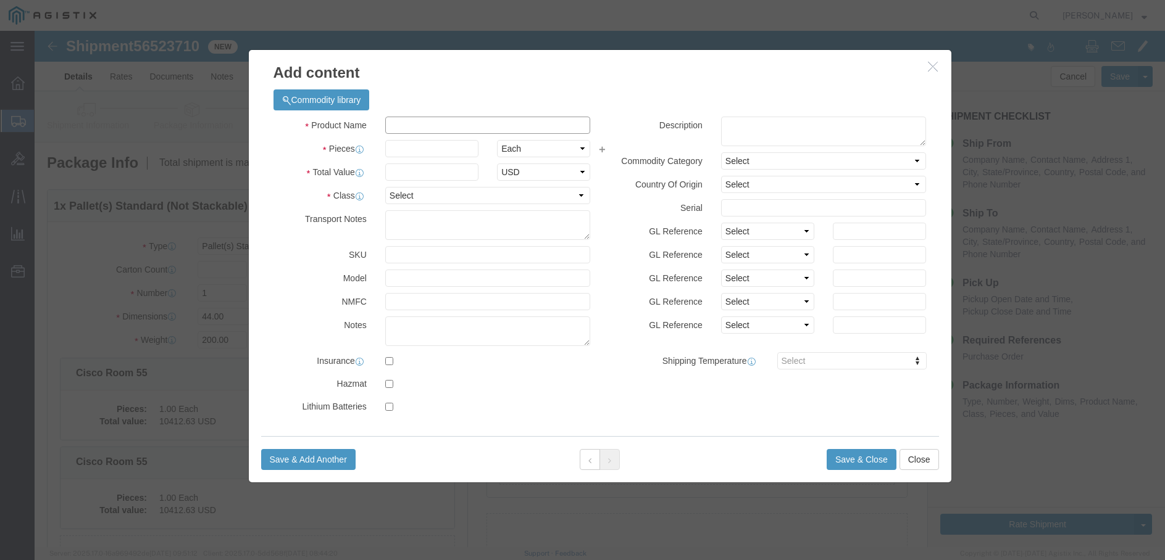
click input "text"
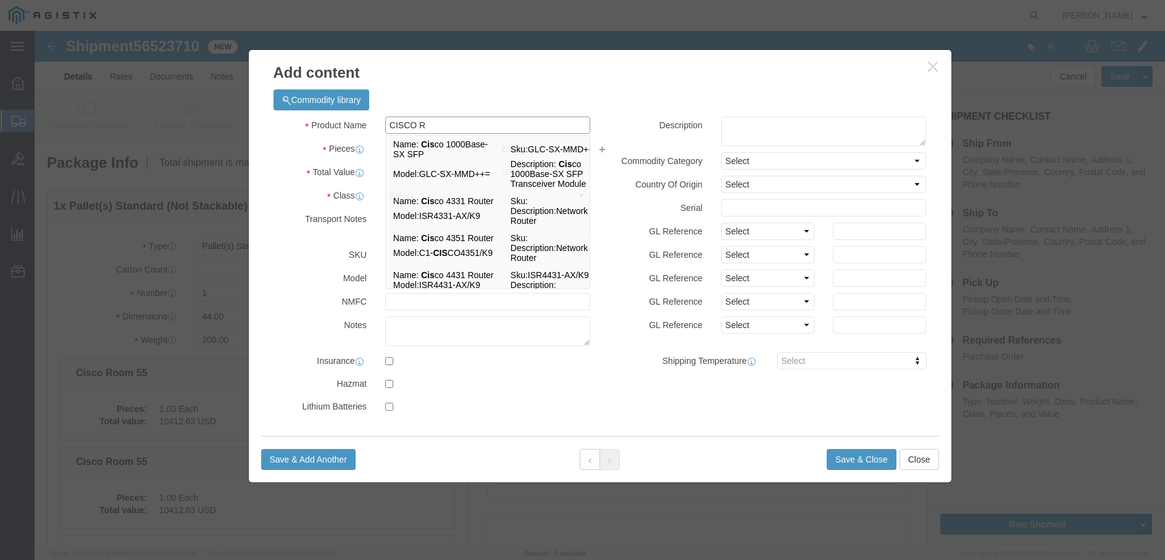
type input "CISCO RO"
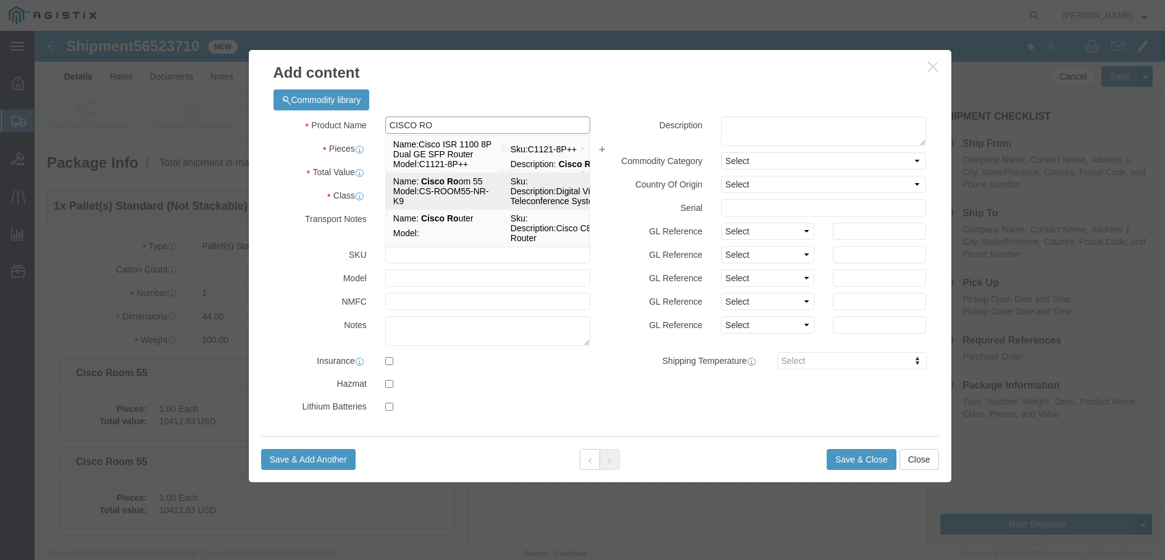
click td "Model: CS-ROOM55-NR-K9"
type input "1"
type input "10412.63"
select select "92.5"
type input "Cisco Room 55"
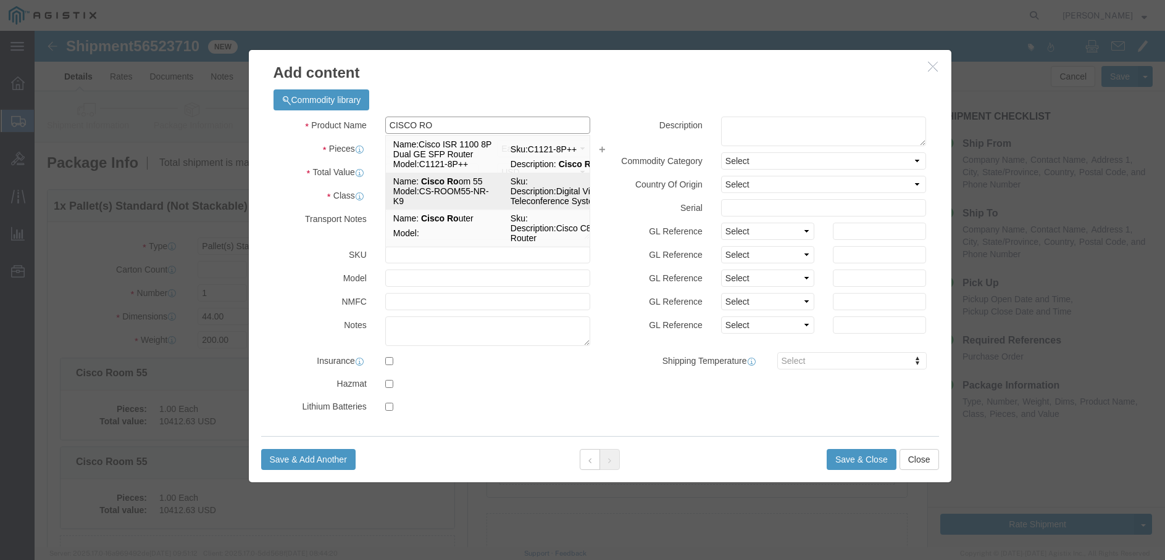
type input "CS-ROOM55-NR-K9"
type textarea "Digital Video Teleconference System"
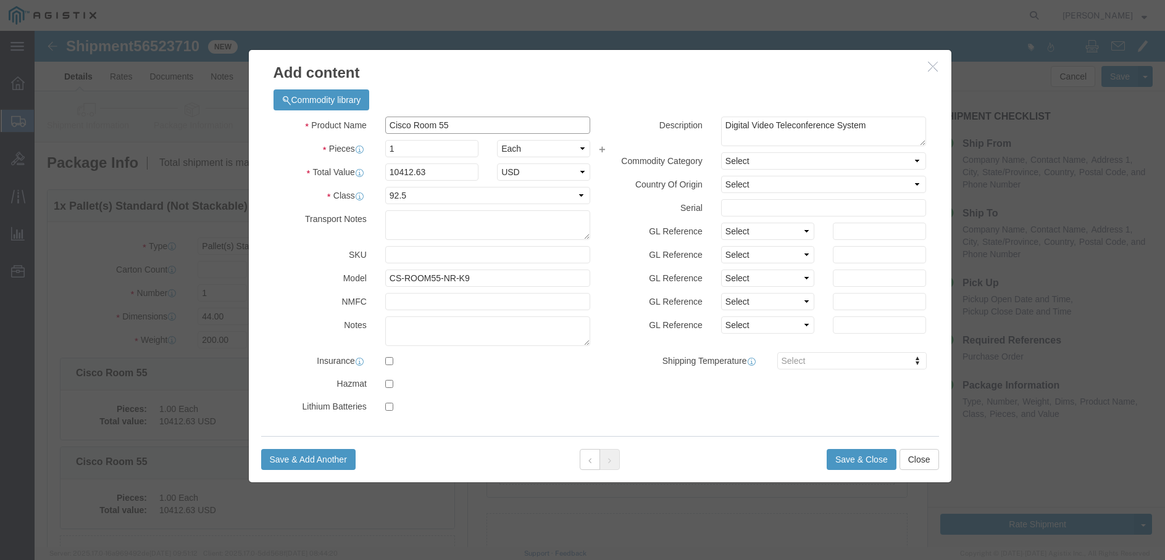
type input "Cisco Room 55"
click textarea
type textarea "ASSET TAG: 025791"
click input "text"
click input "FCZ2303F1K"
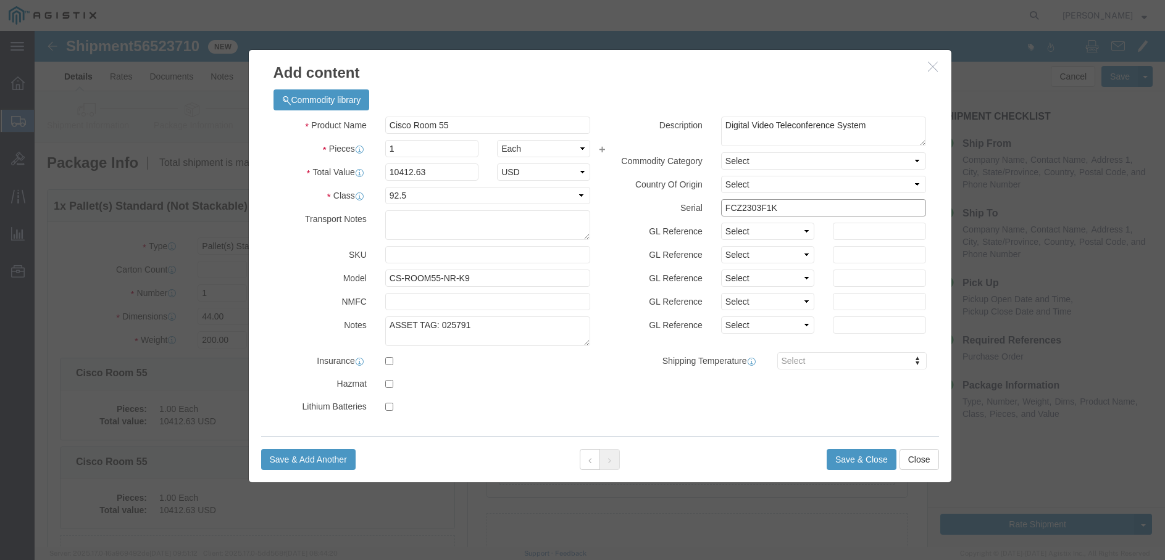
click input "FCZ2303F1K"
type input "FCZ2303F01K"
click button "Save & Close"
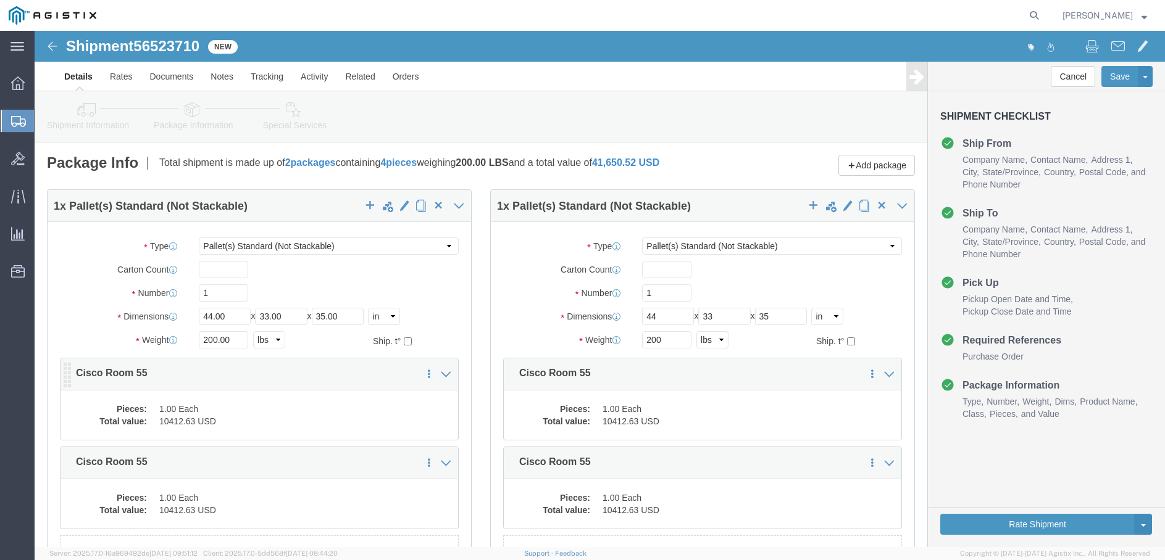
click dd "1.00 Each"
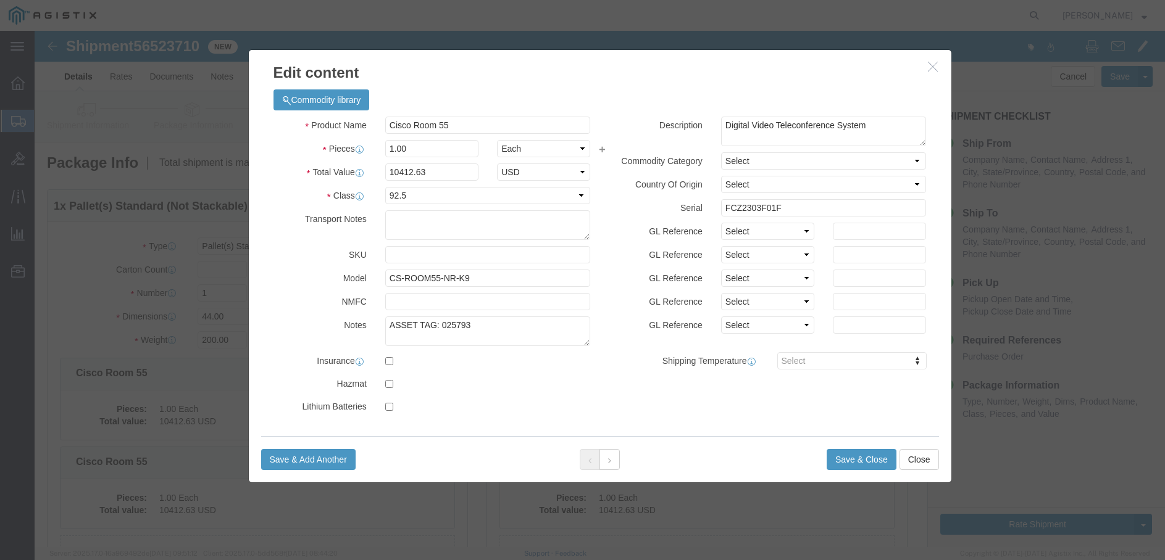
click button "button"
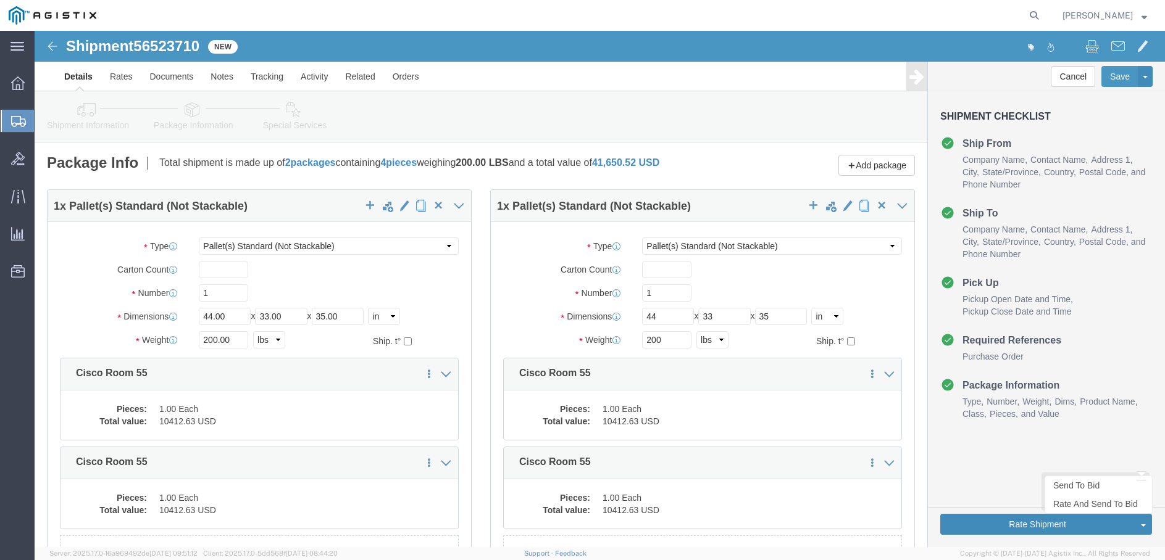
scroll to position [123, 0]
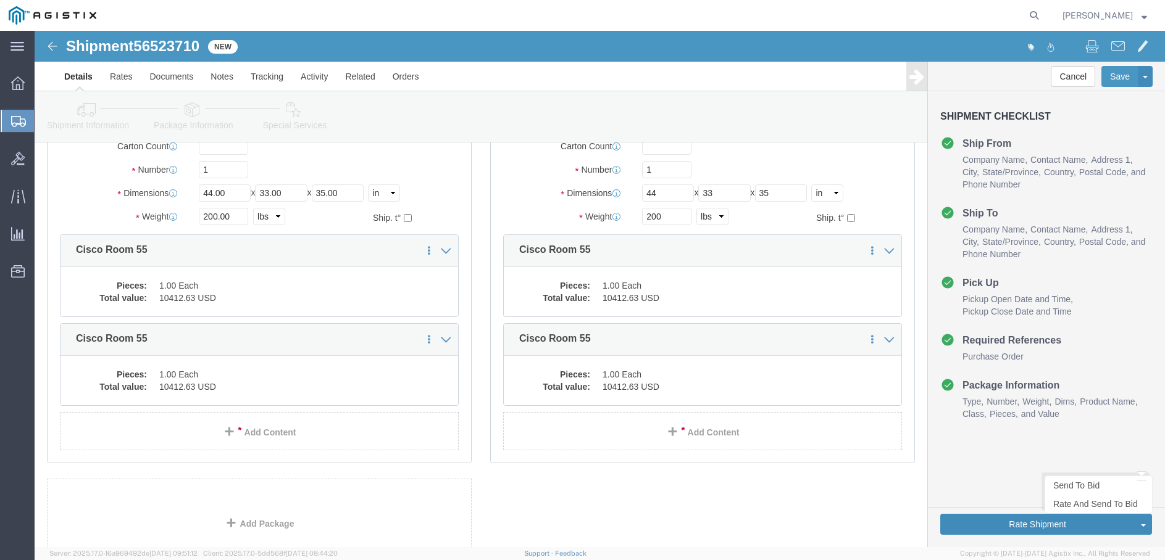
click button "Rate Shipment"
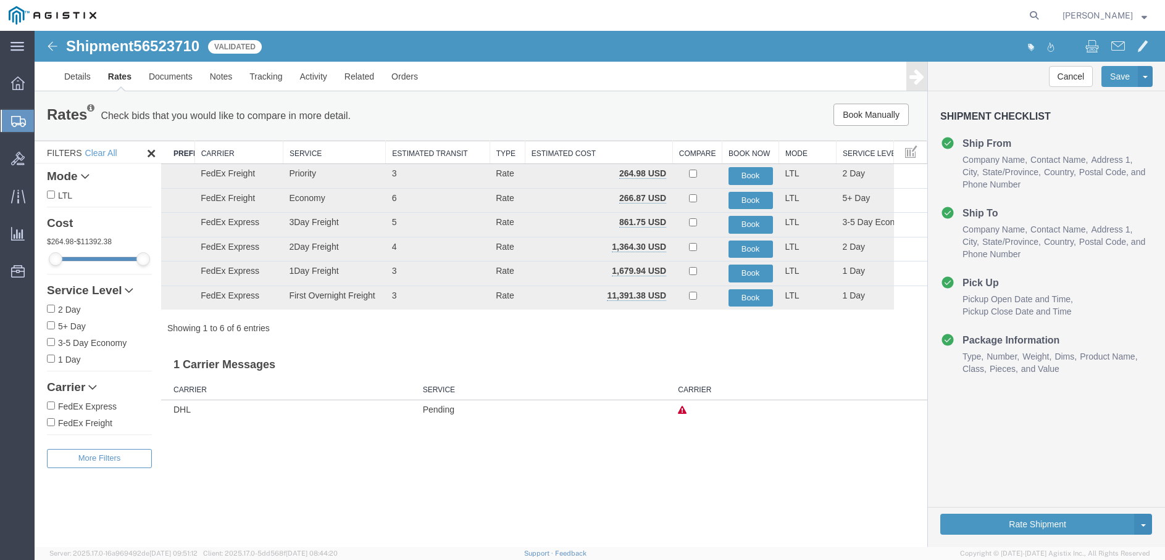
scroll to position [0, 0]
click at [748, 172] on button "Book" at bounding box center [750, 176] width 44 height 18
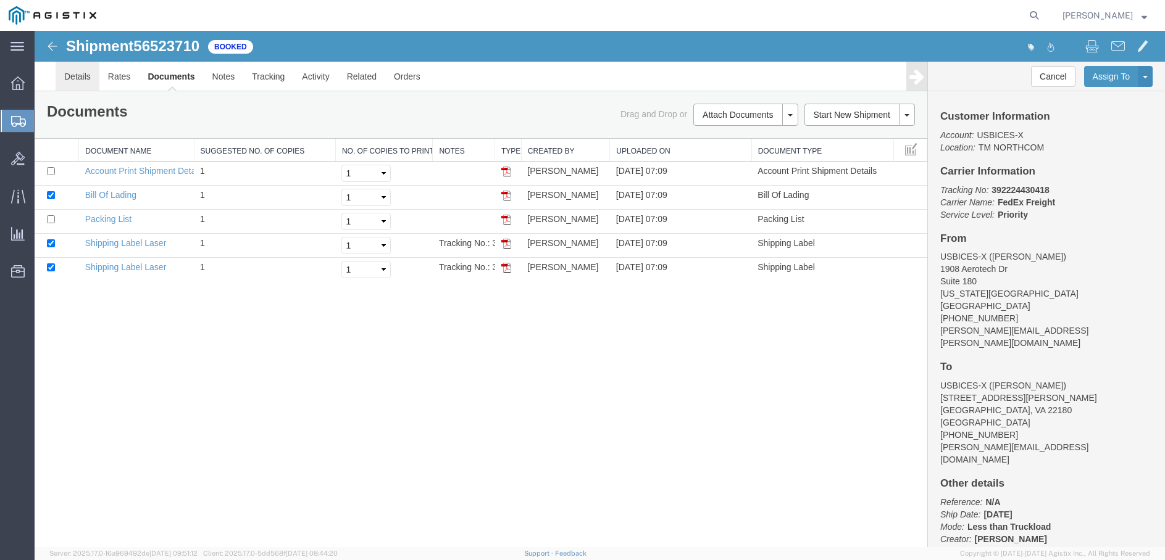
click at [83, 74] on link "Details" at bounding box center [78, 77] width 44 height 30
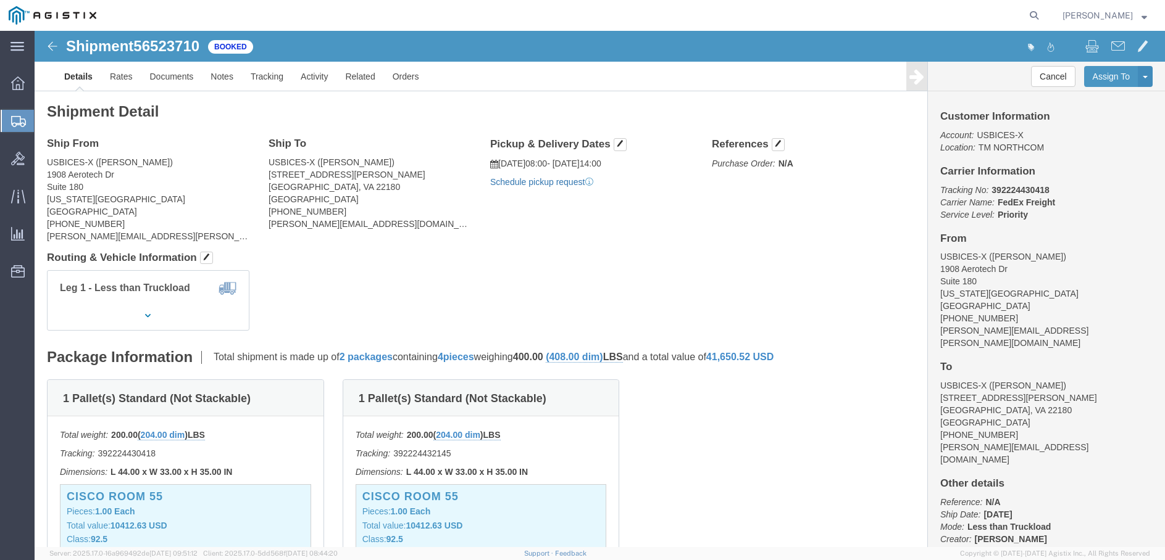
click link "Schedule pickup request"
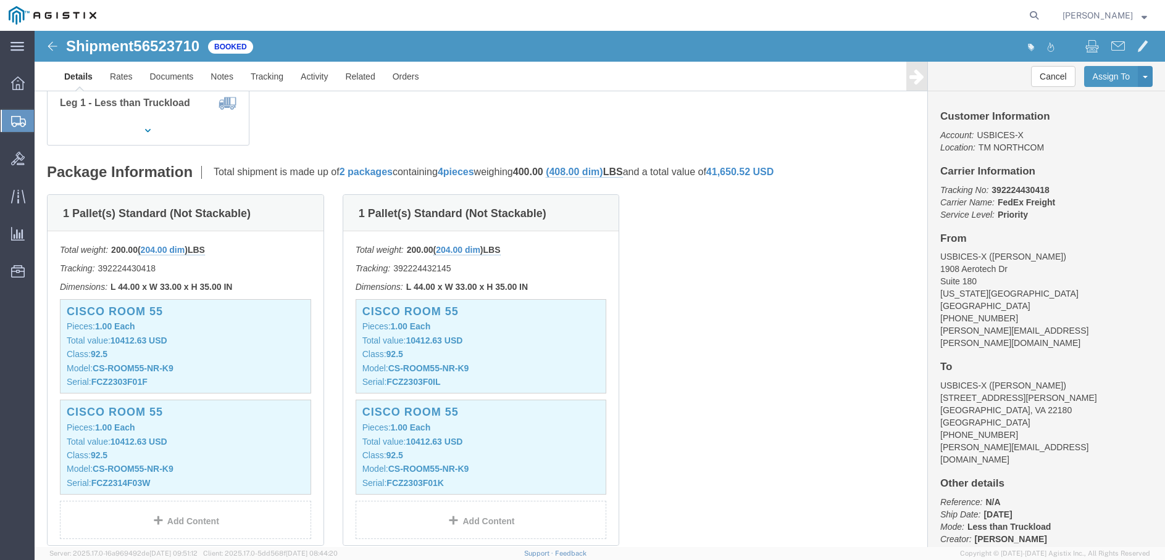
scroll to position [679, 0]
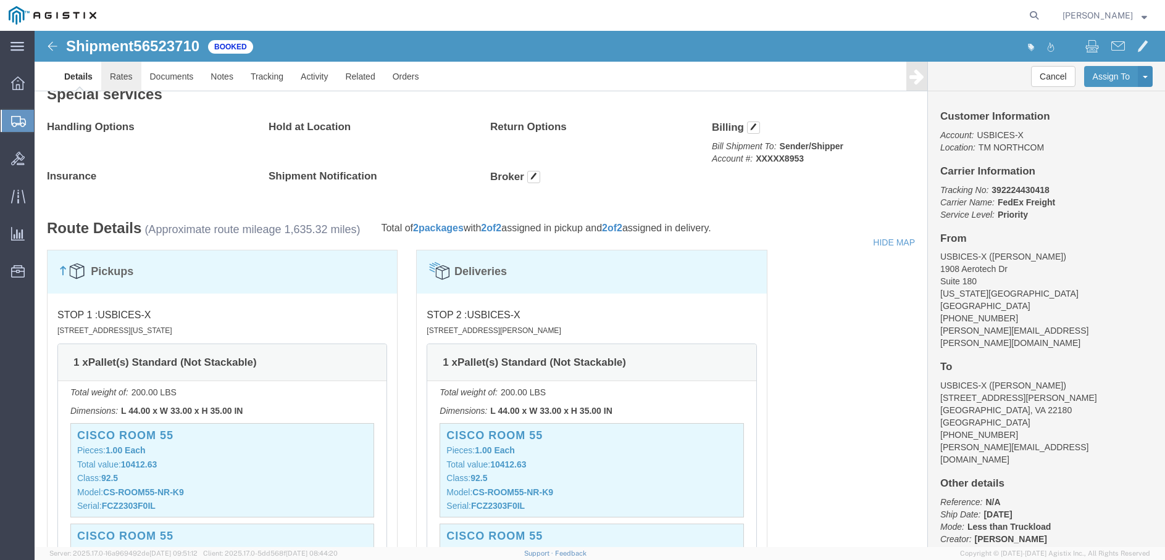
click link "Rates"
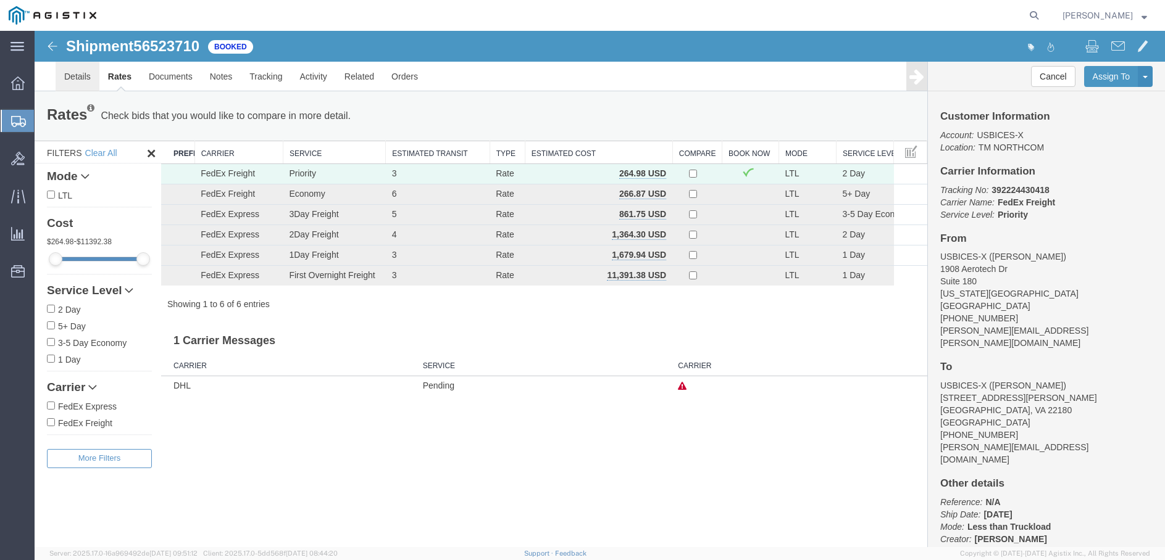
click at [80, 78] on link "Details" at bounding box center [78, 77] width 44 height 30
